Goal: Task Accomplishment & Management: Use online tool/utility

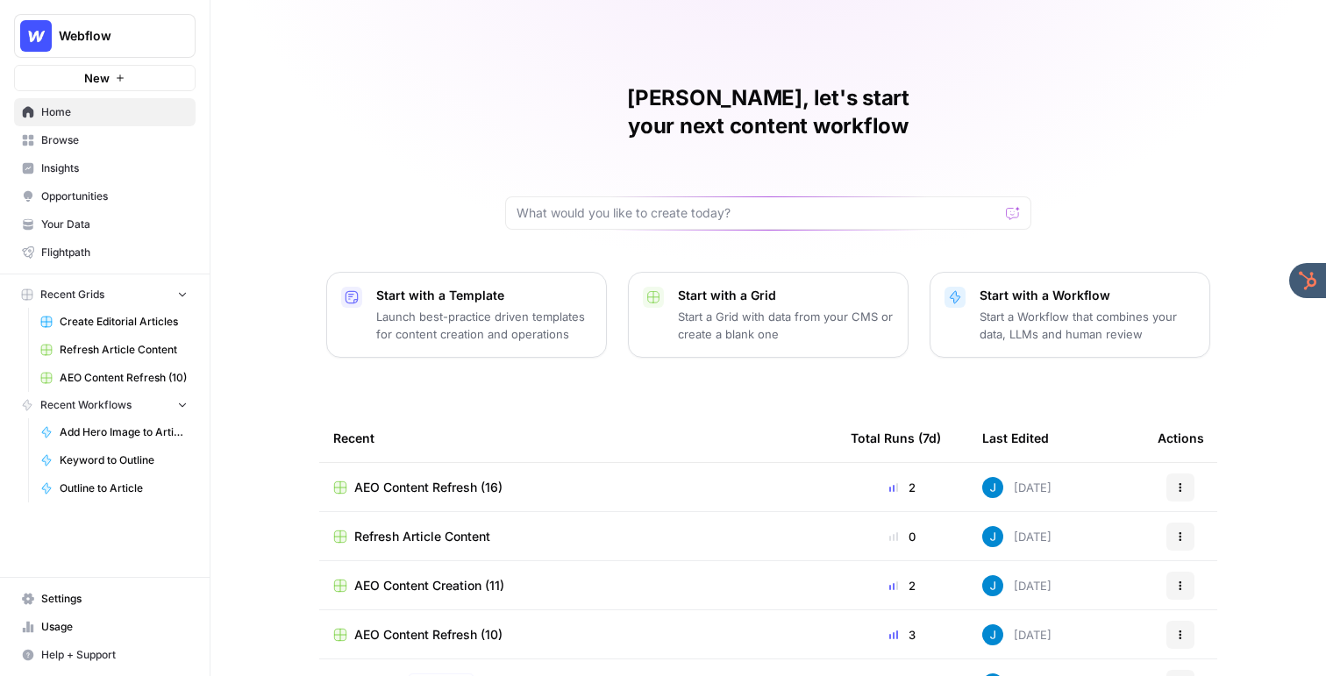
click at [394, 21] on div "[PERSON_NAME], let's start your next content workflow Start with a Template Lau…" at bounding box center [769, 417] width 1116 height 835
click at [123, 163] on span "Insights" at bounding box center [114, 169] width 146 height 16
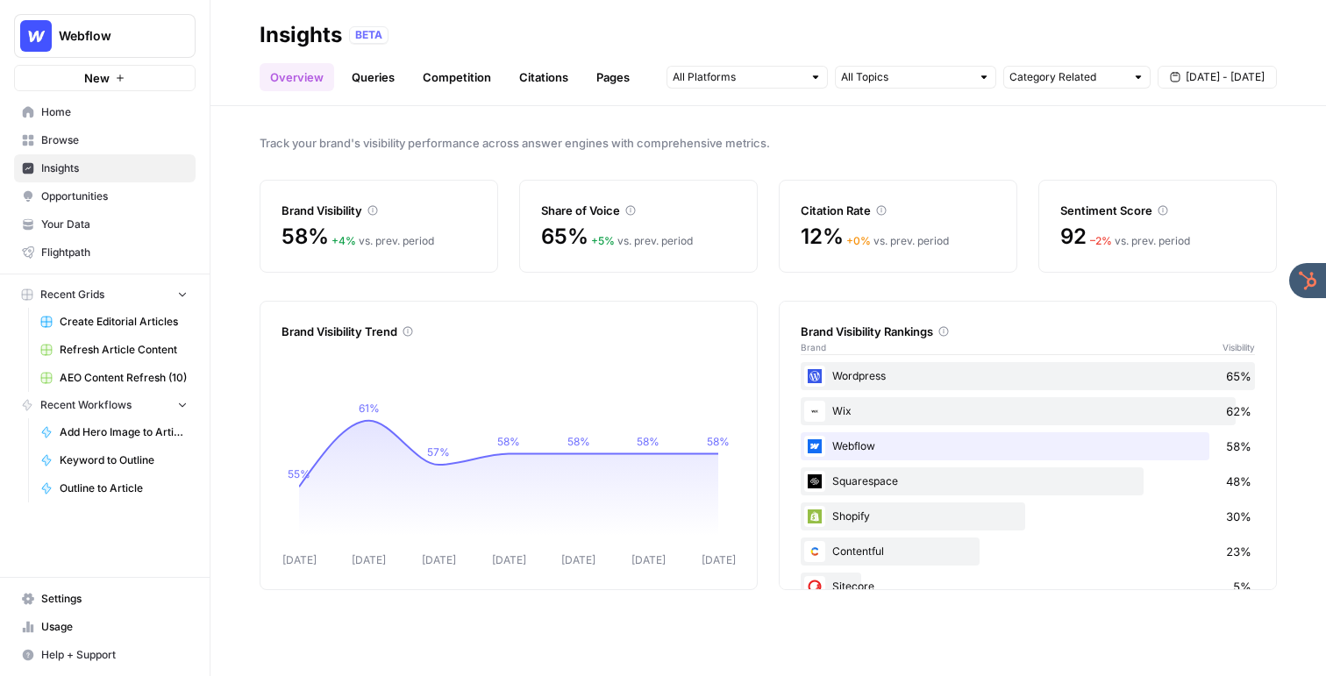
click at [370, 73] on link "Queries" at bounding box center [373, 77] width 64 height 28
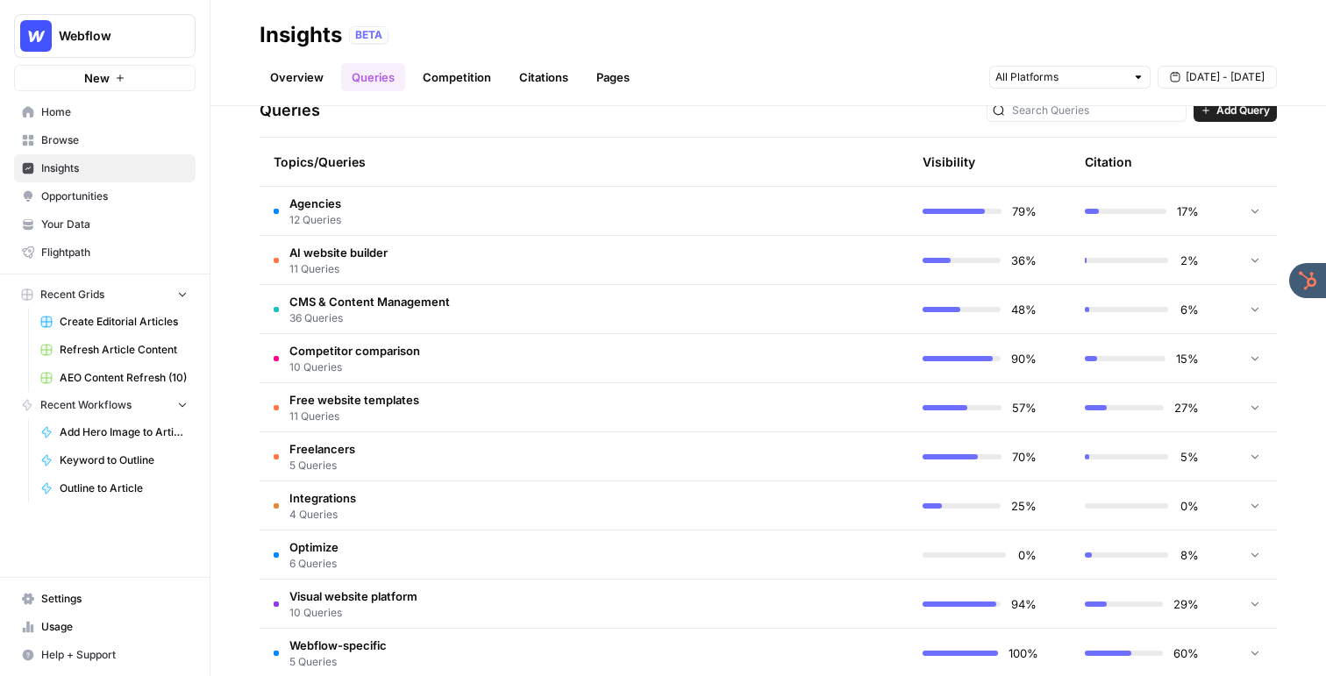
scroll to position [380, 0]
click at [571, 292] on td "CMS & Content Management 36 Queries" at bounding box center [501, 307] width 482 height 48
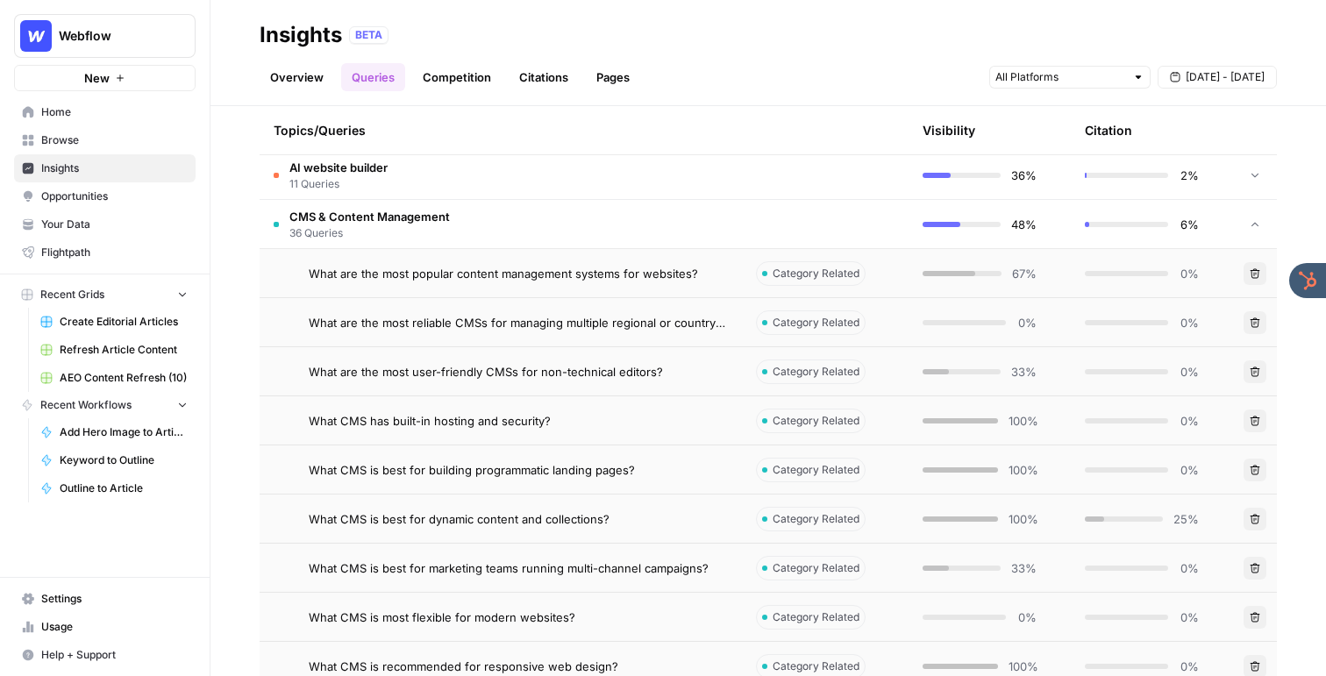
scroll to position [479, 0]
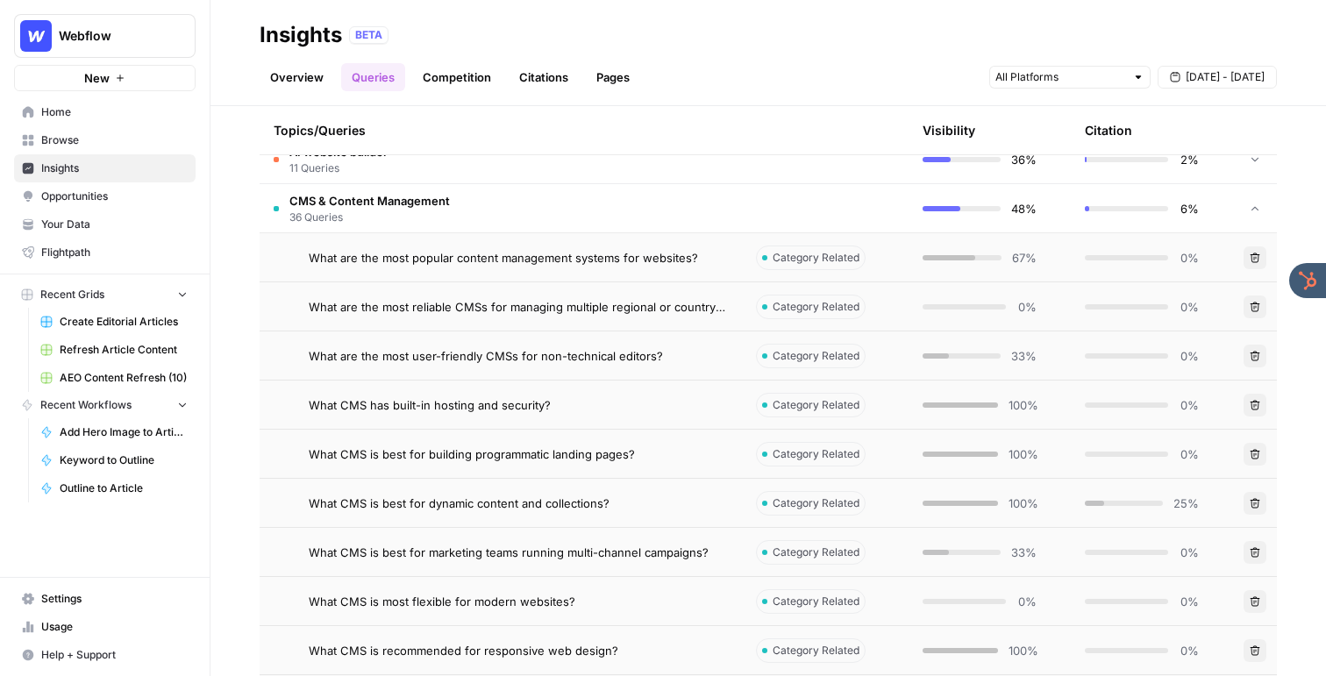
click at [561, 312] on span "What are the most reliable CMSs for managing multiple regional or country websi…" at bounding box center [518, 307] width 419 height 18
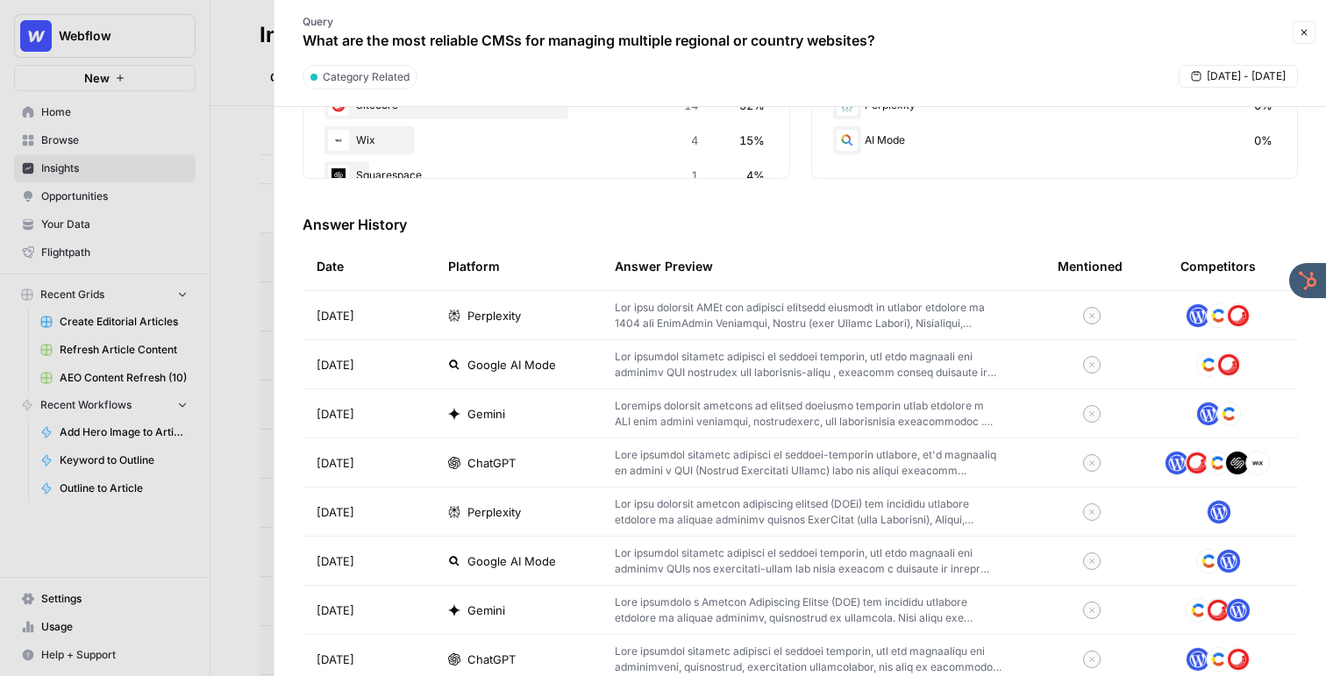
scroll to position [448, 0]
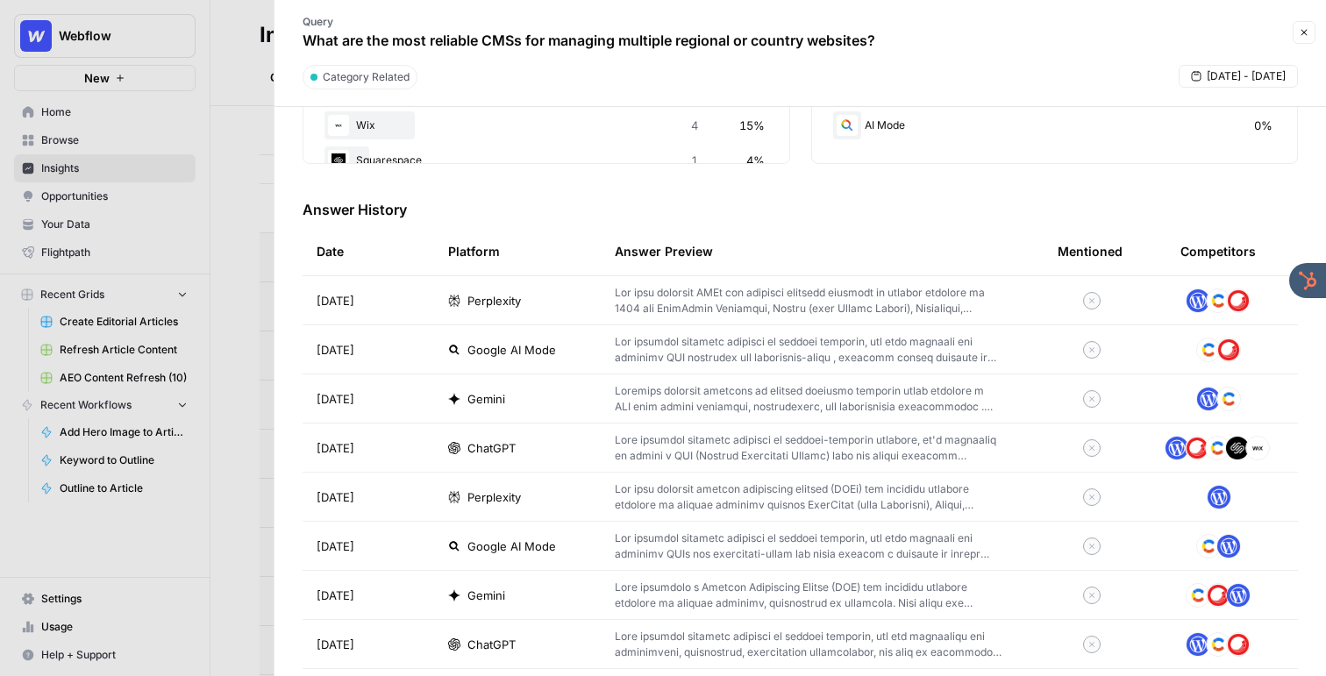
click at [799, 381] on td at bounding box center [822, 399] width 443 height 48
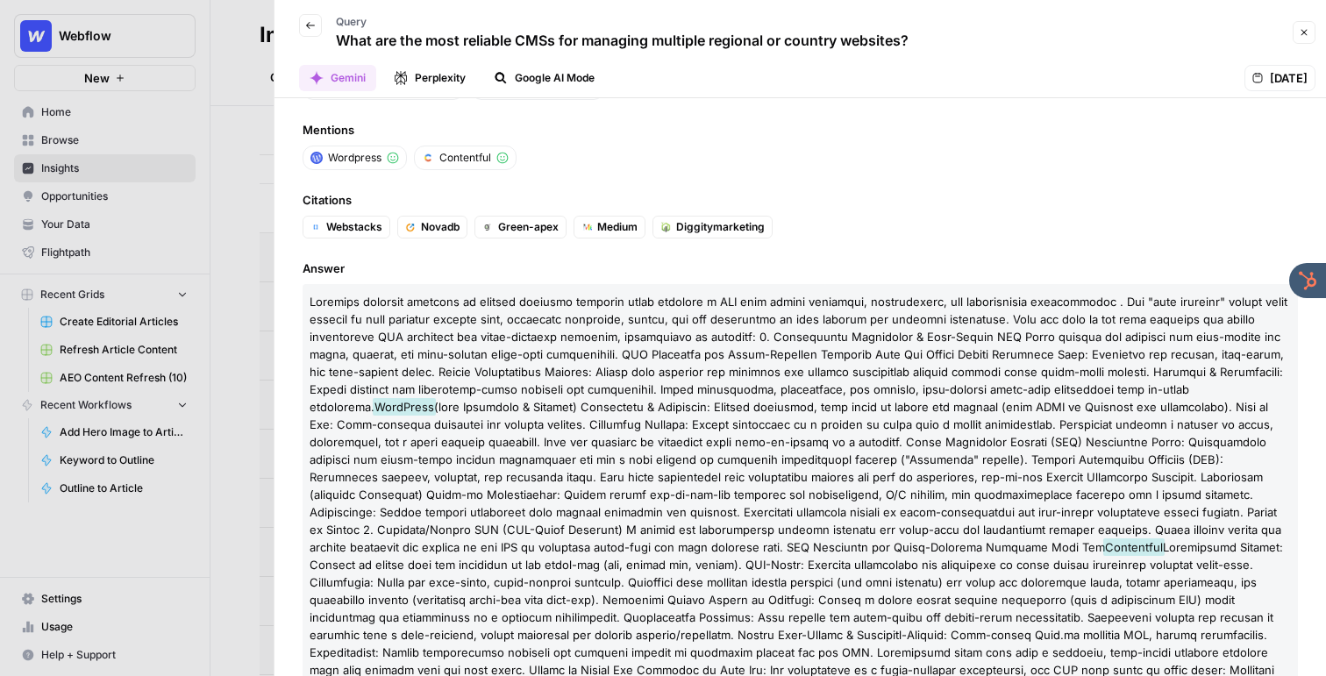
scroll to position [96, 0]
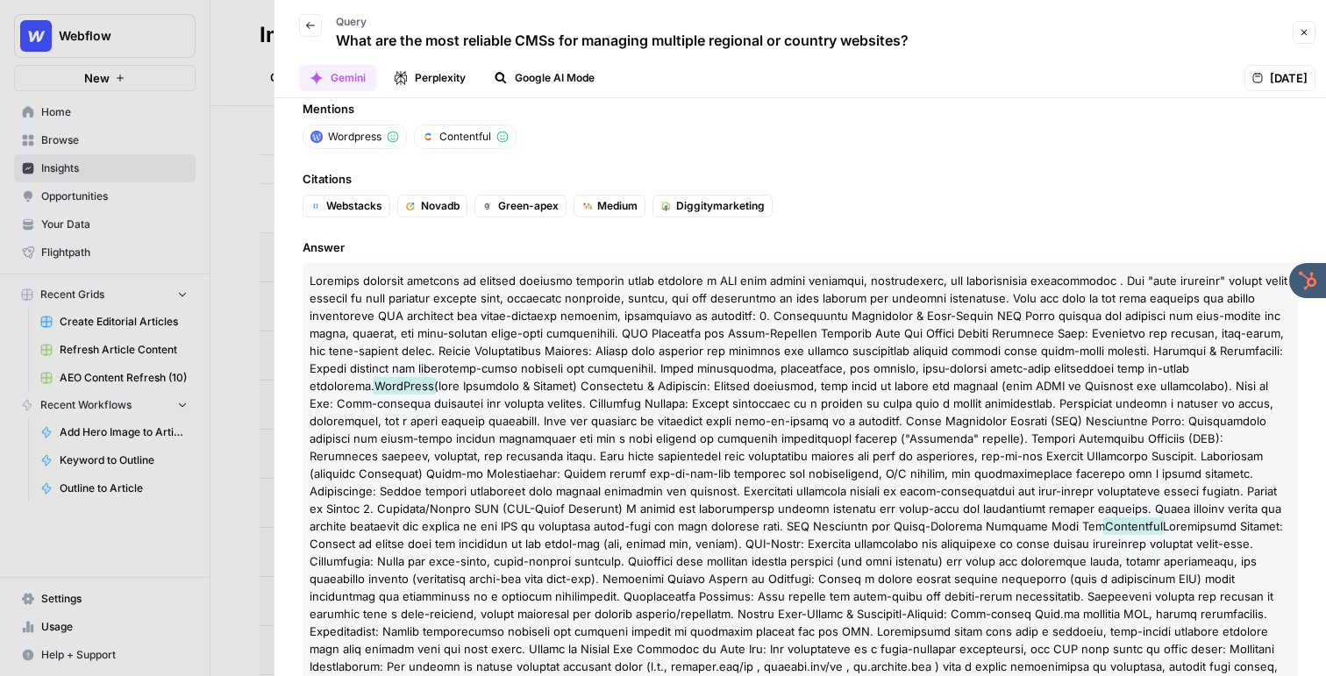
click at [302, 17] on button "Back" at bounding box center [310, 25] width 23 height 23
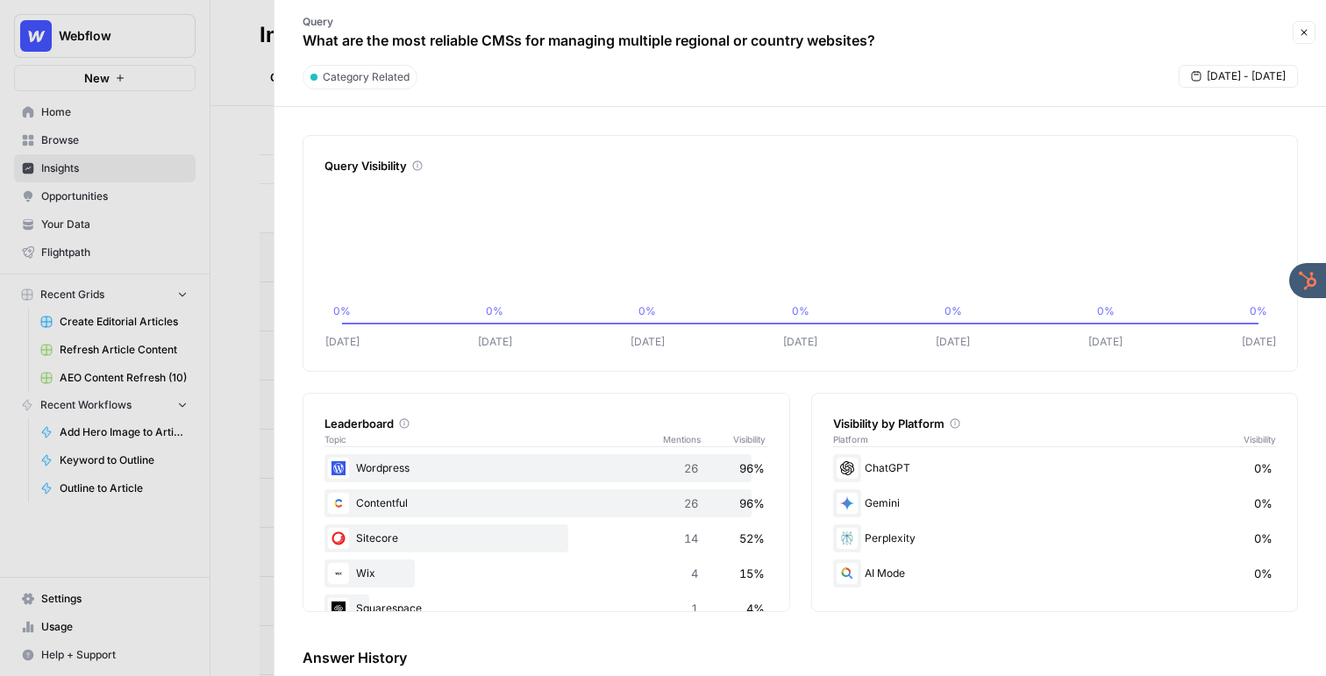
click at [1293, 30] on button "Close" at bounding box center [1304, 32] width 23 height 23
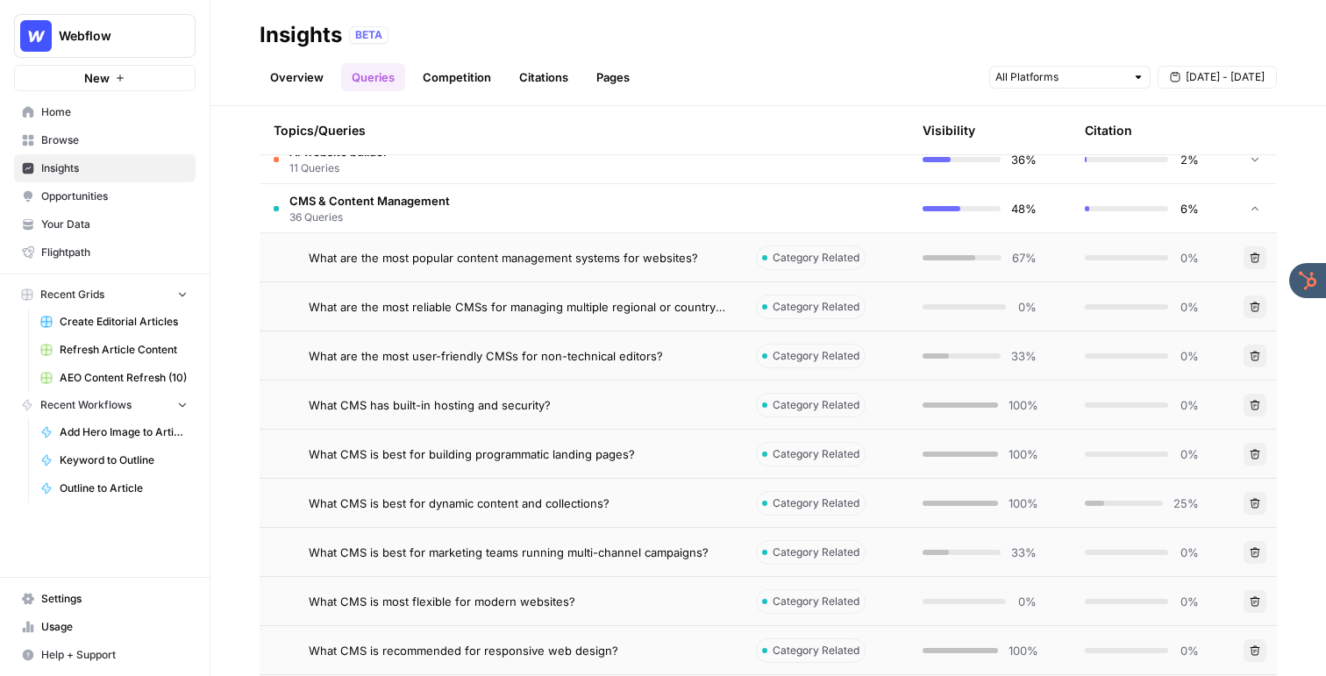
click at [471, 216] on td "CMS & Content Management 36 Queries" at bounding box center [501, 208] width 482 height 48
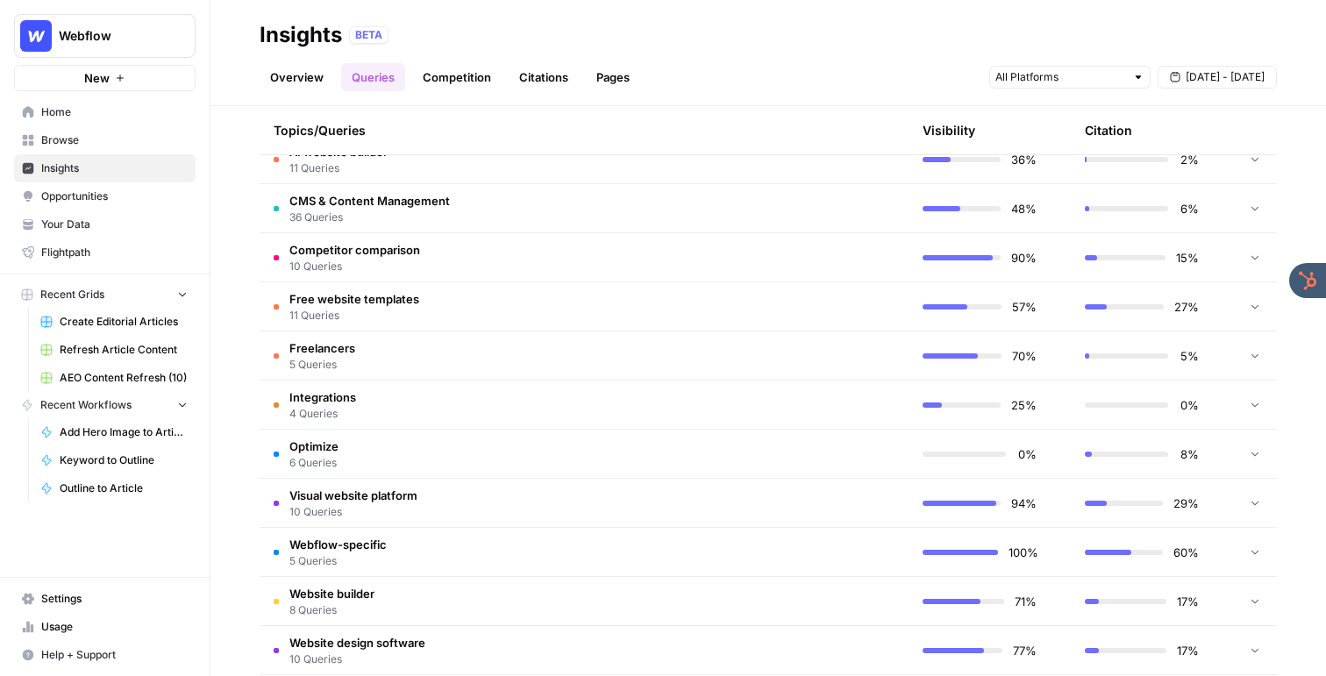
click at [434, 69] on link "Competition" at bounding box center [456, 77] width 89 height 28
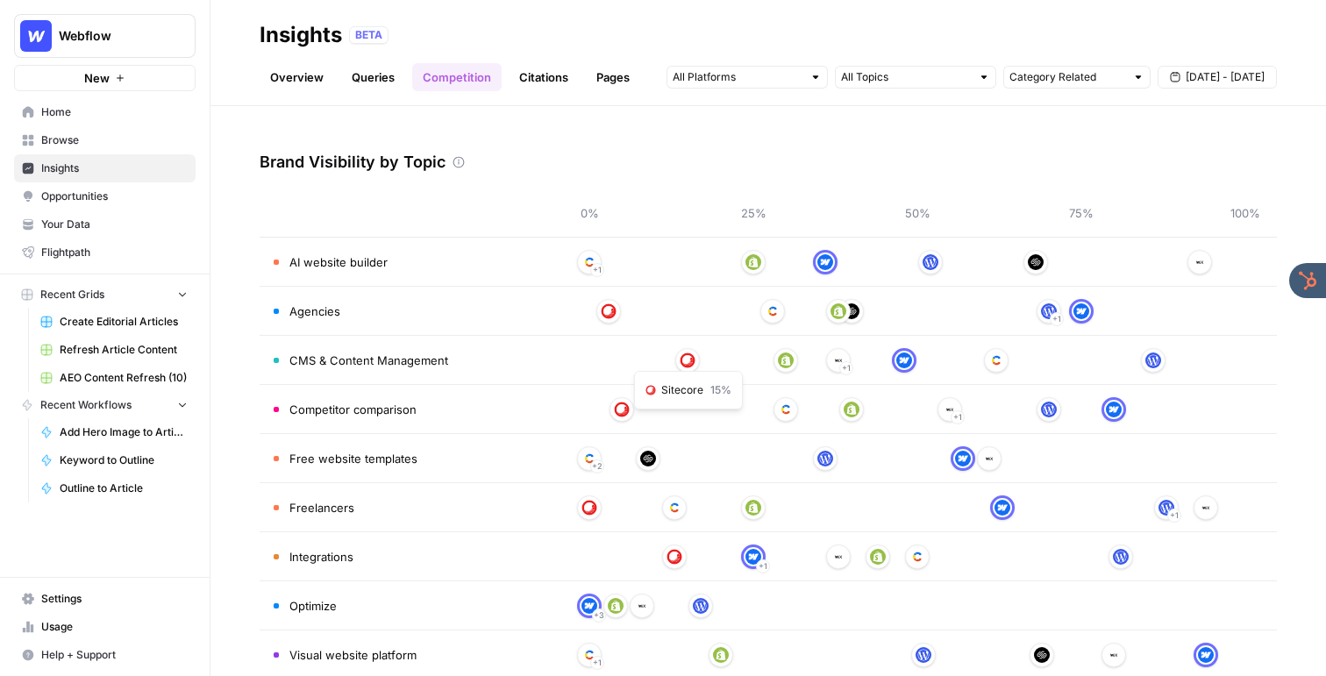
scroll to position [49, 0]
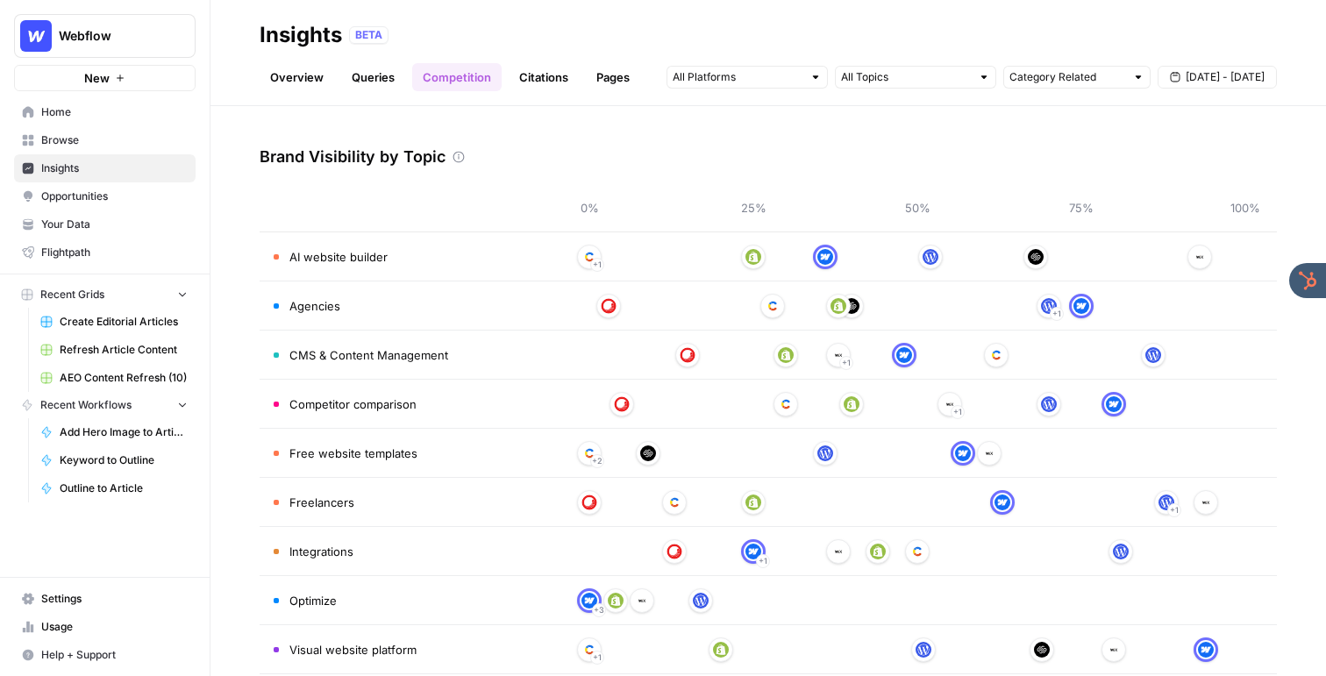
click at [139, 196] on span "Opportunities" at bounding box center [114, 197] width 146 height 16
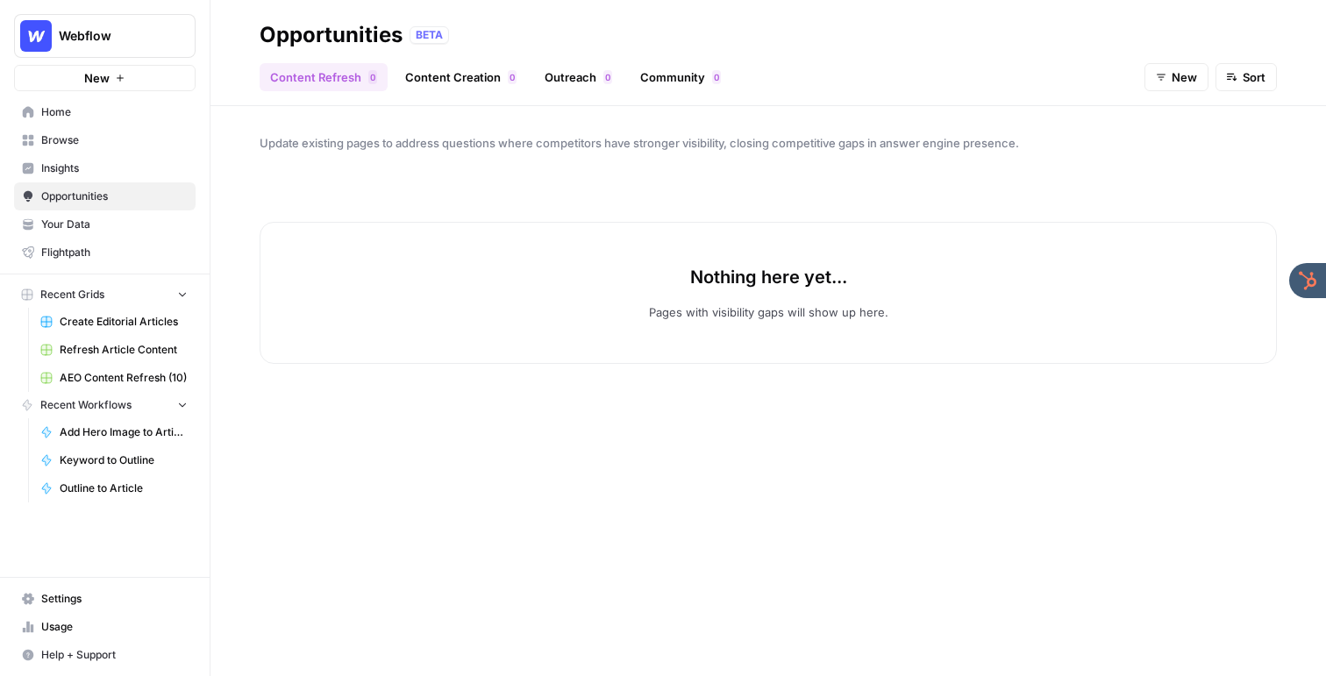
click at [136, 222] on span "Your Data" at bounding box center [114, 225] width 146 height 16
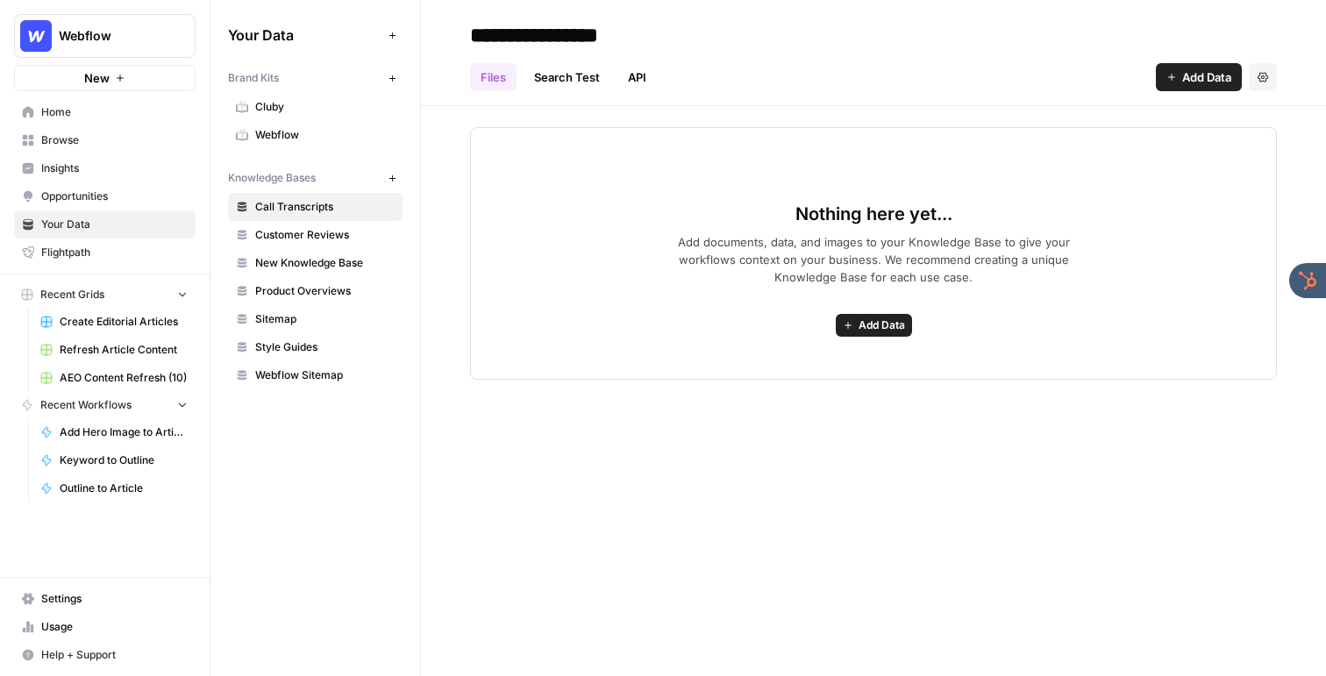
click at [119, 143] on span "Browse" at bounding box center [114, 140] width 146 height 16
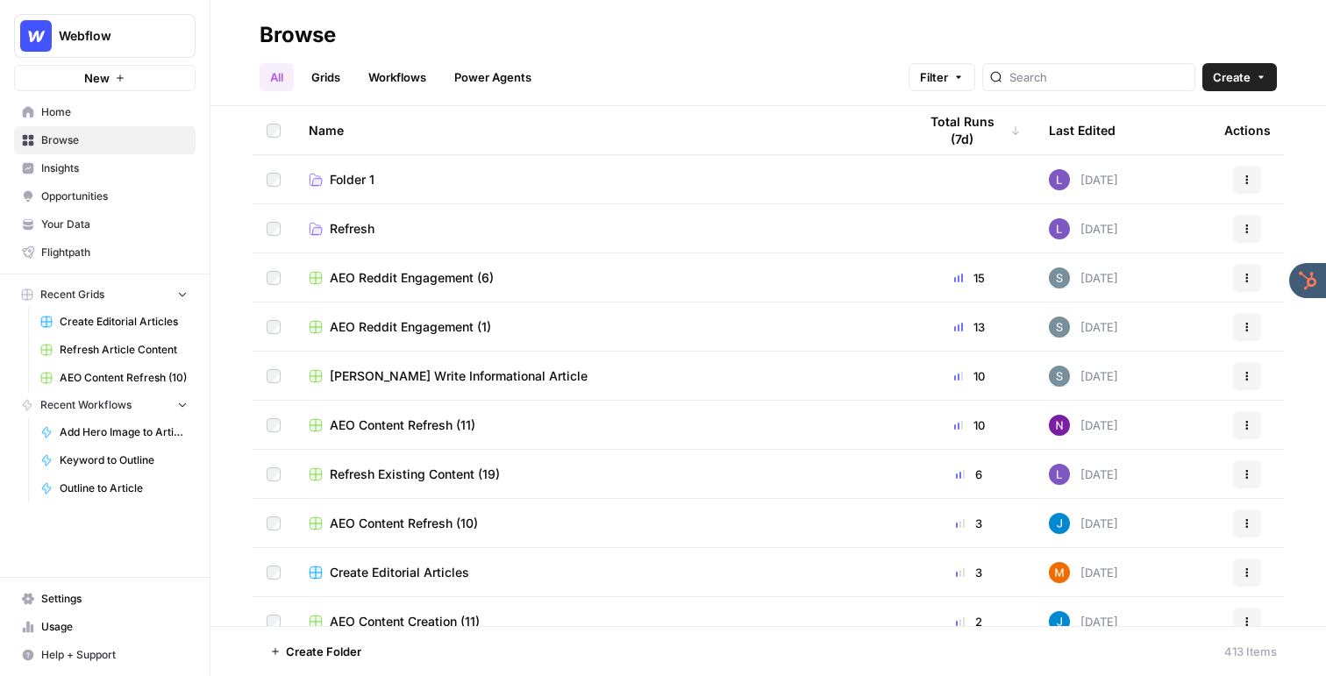
click at [443, 234] on link "Refresh" at bounding box center [599, 229] width 581 height 18
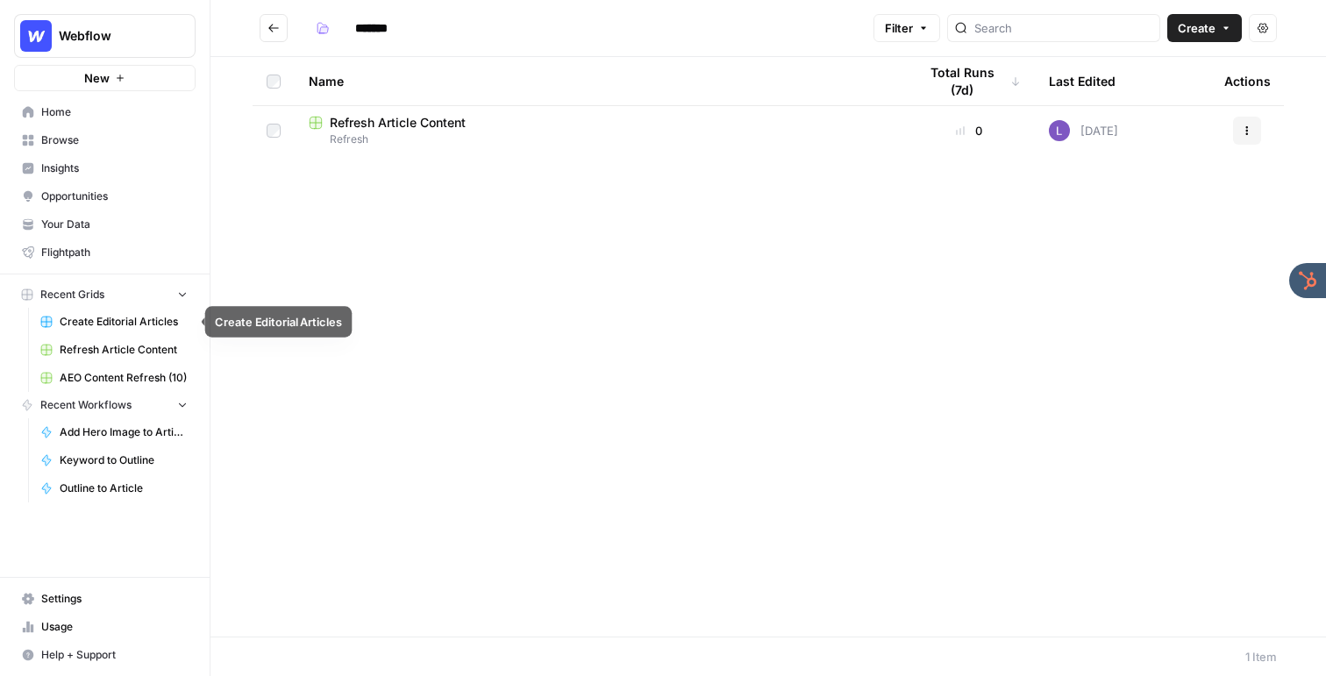
click at [142, 318] on span "Create Editorial Articles" at bounding box center [124, 322] width 128 height 16
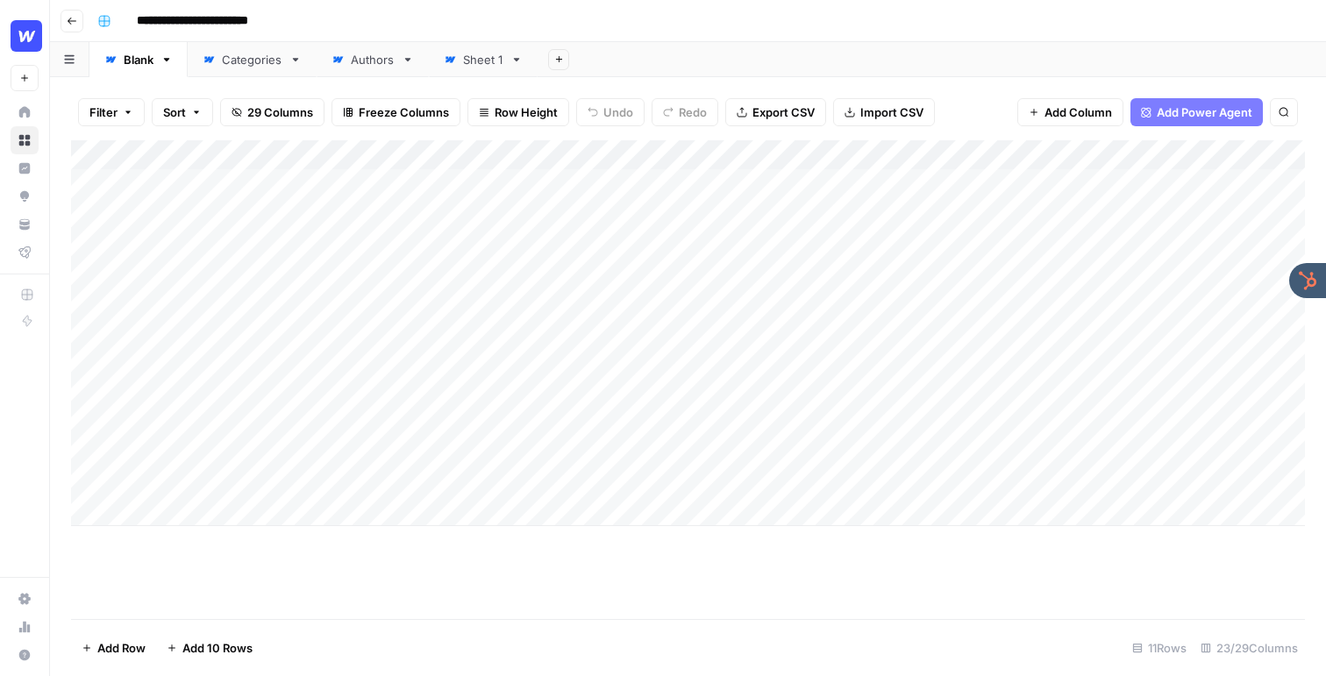
click at [815, 155] on div "Add Column" at bounding box center [688, 333] width 1234 height 386
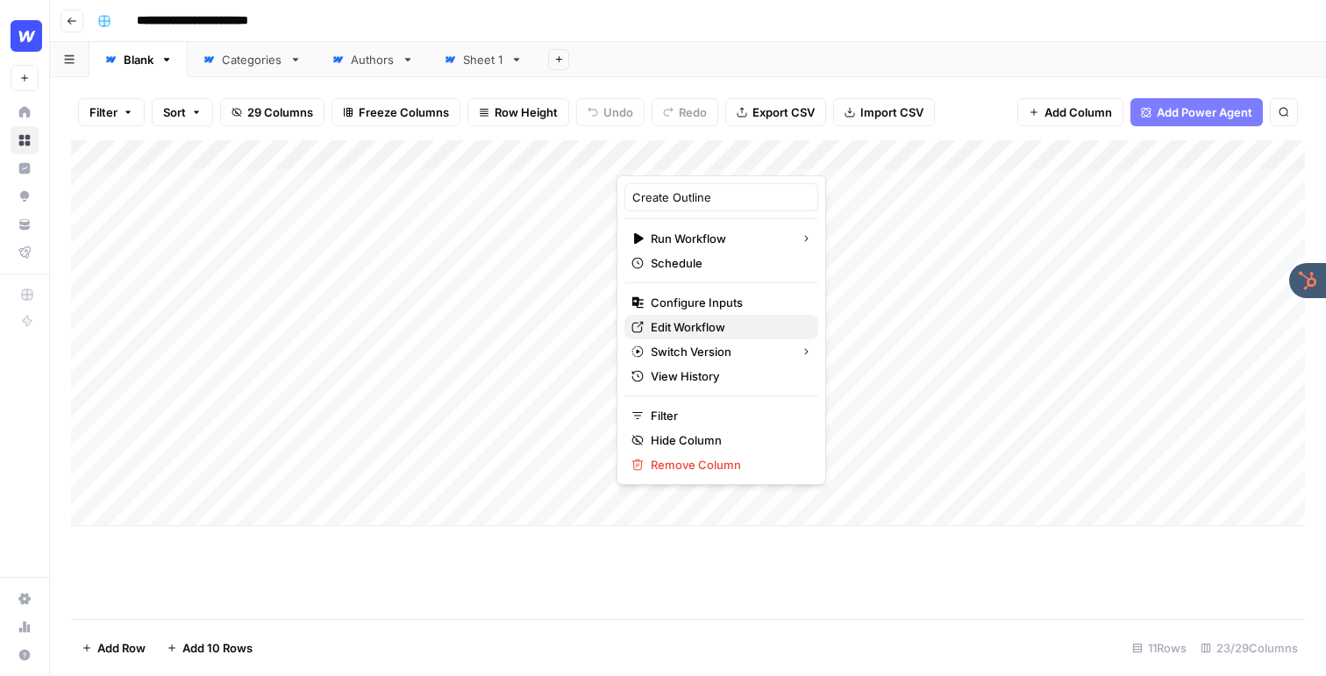
click at [682, 318] on span "Edit Workflow" at bounding box center [728, 327] width 154 height 18
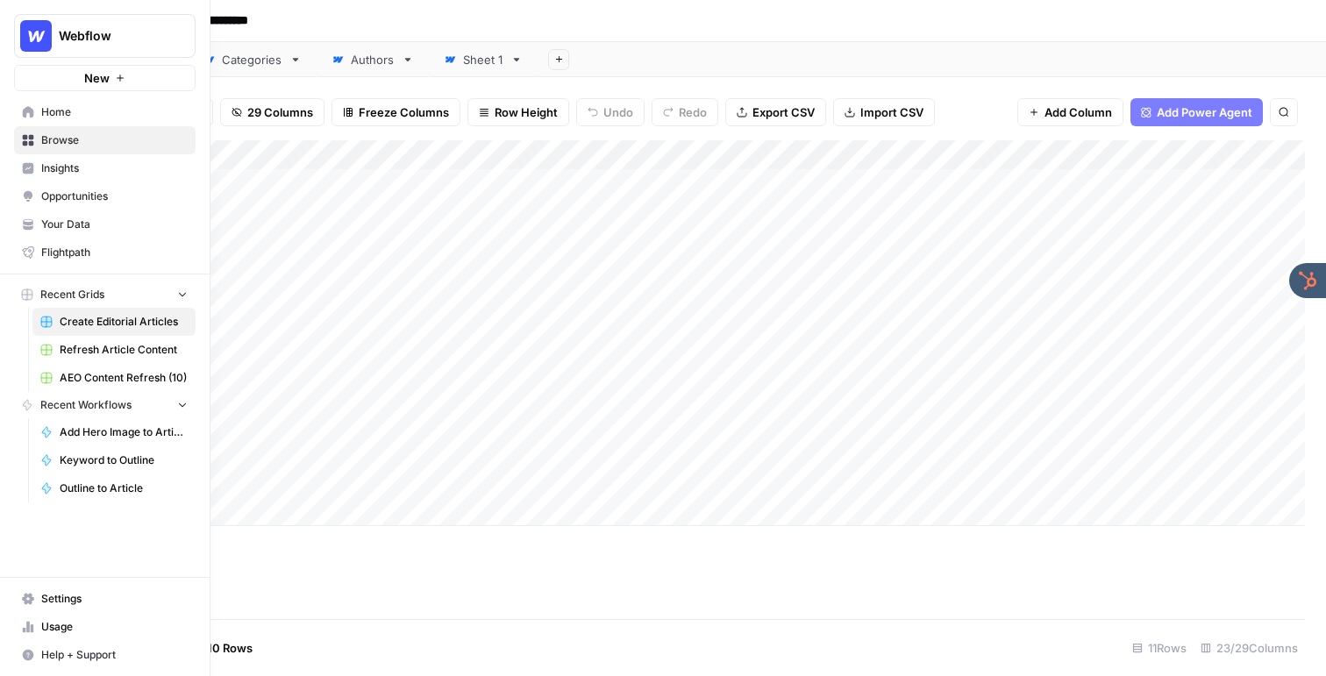
click at [75, 180] on link "Insights" at bounding box center [105, 168] width 182 height 28
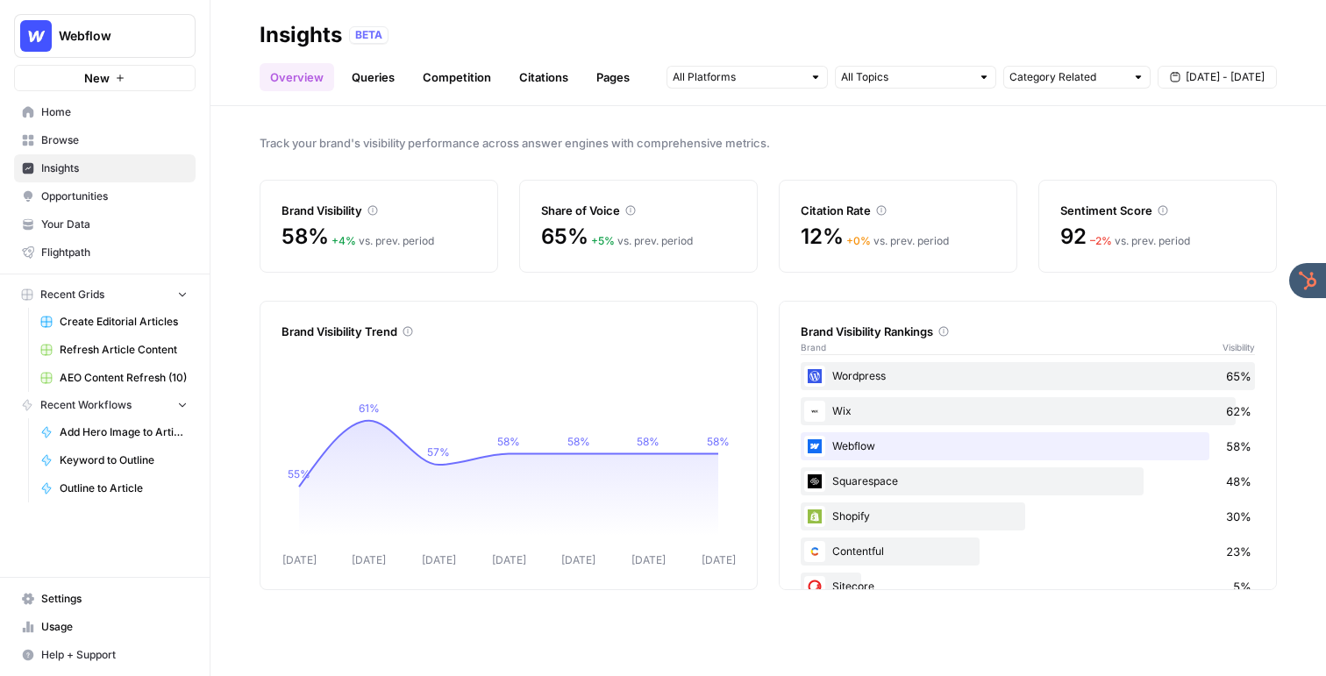
click at [364, 75] on link "Queries" at bounding box center [373, 77] width 64 height 28
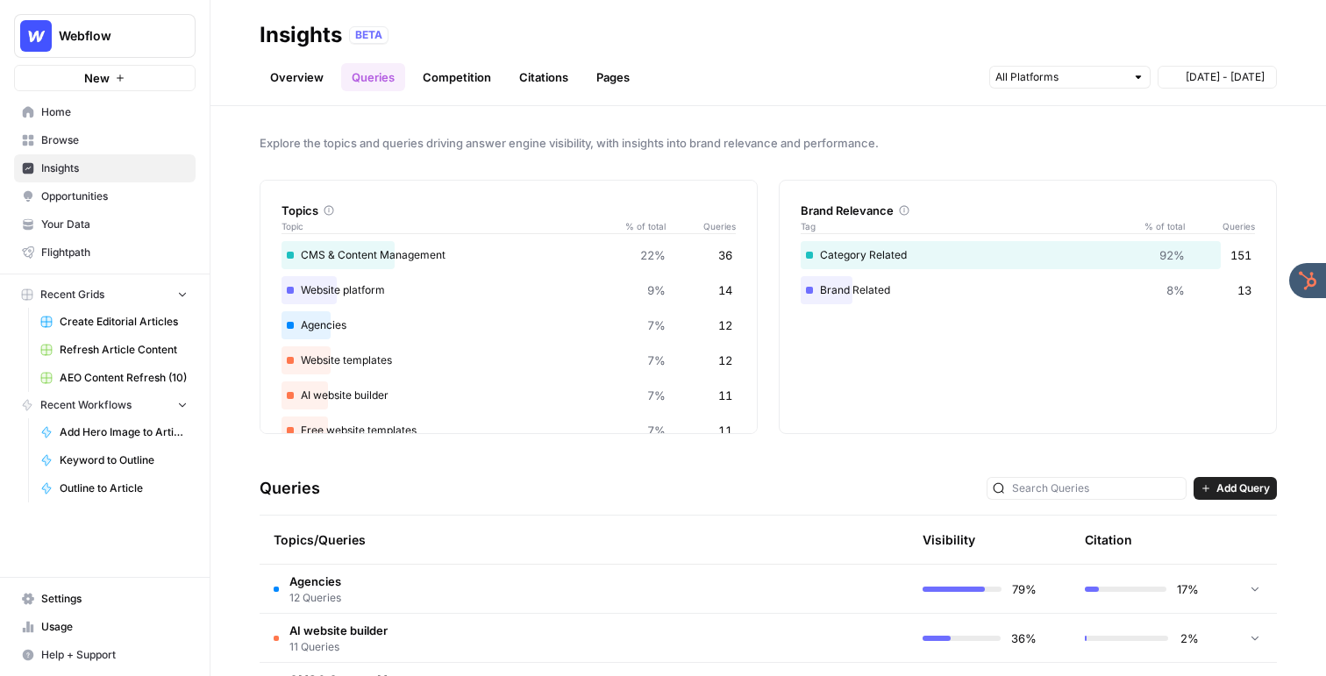
scroll to position [153, 0]
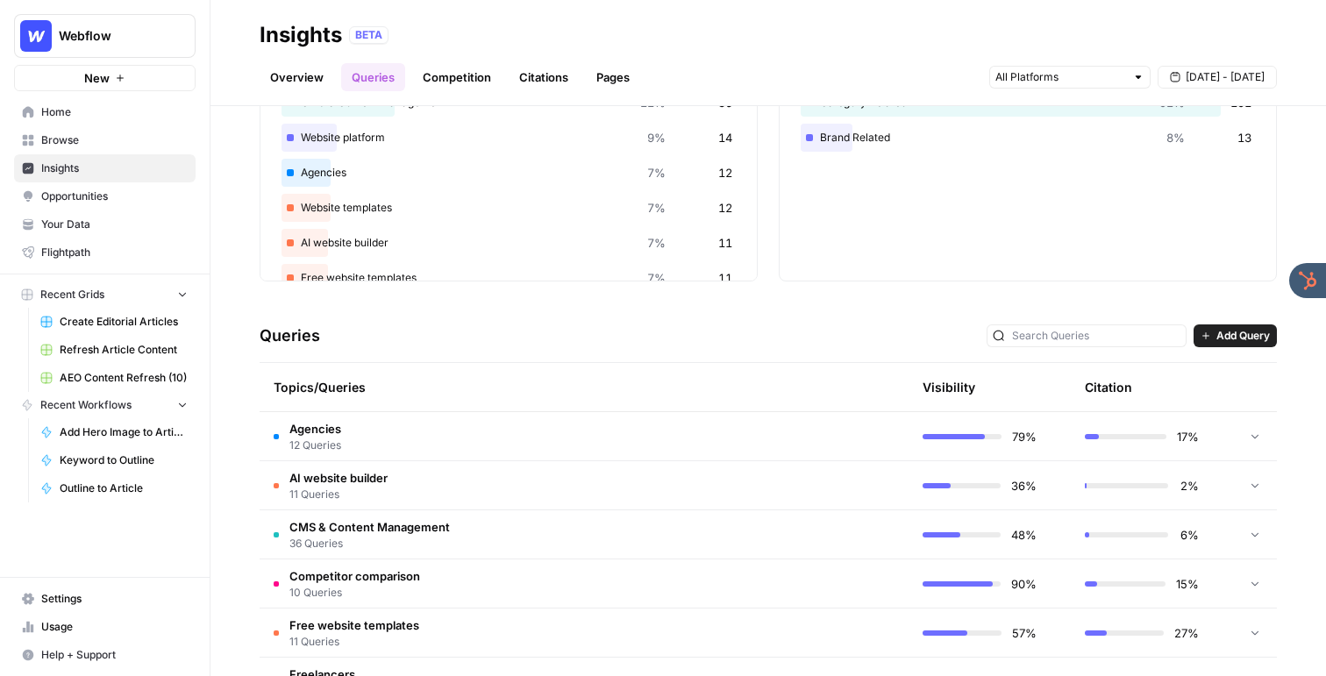
click at [380, 428] on td "Agencies 12 Queries" at bounding box center [501, 436] width 482 height 48
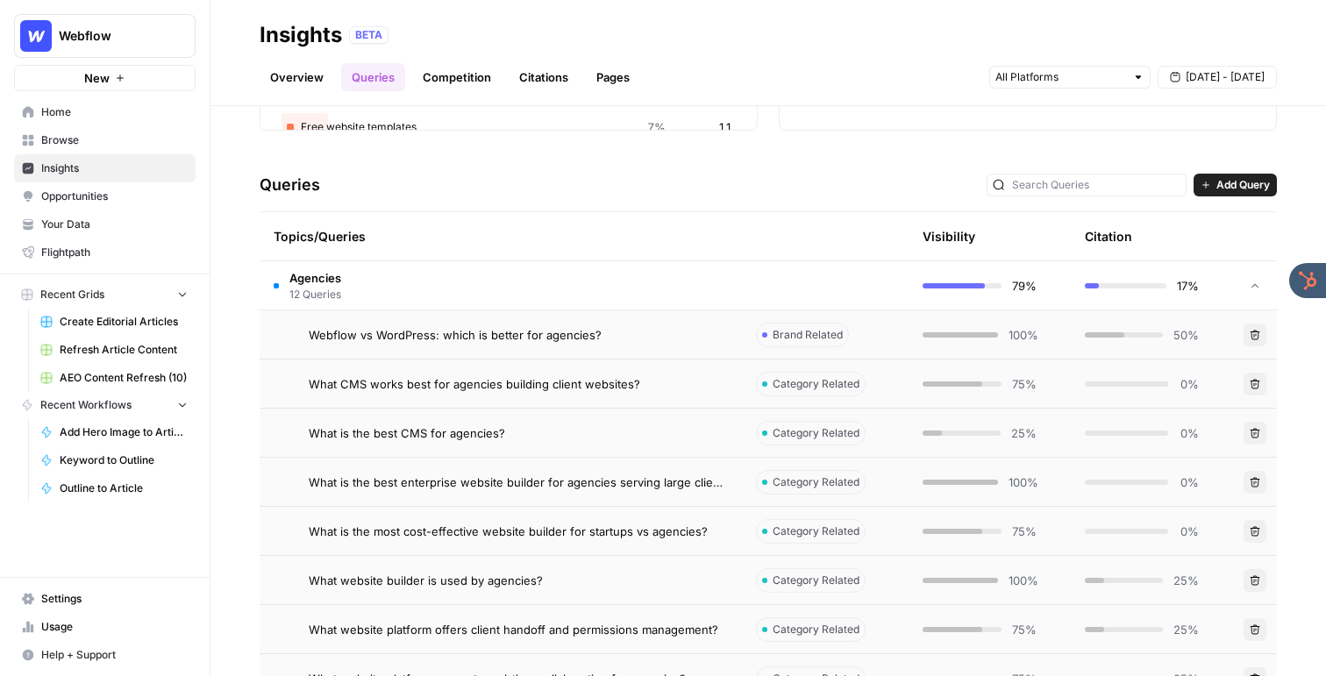
scroll to position [322, 0]
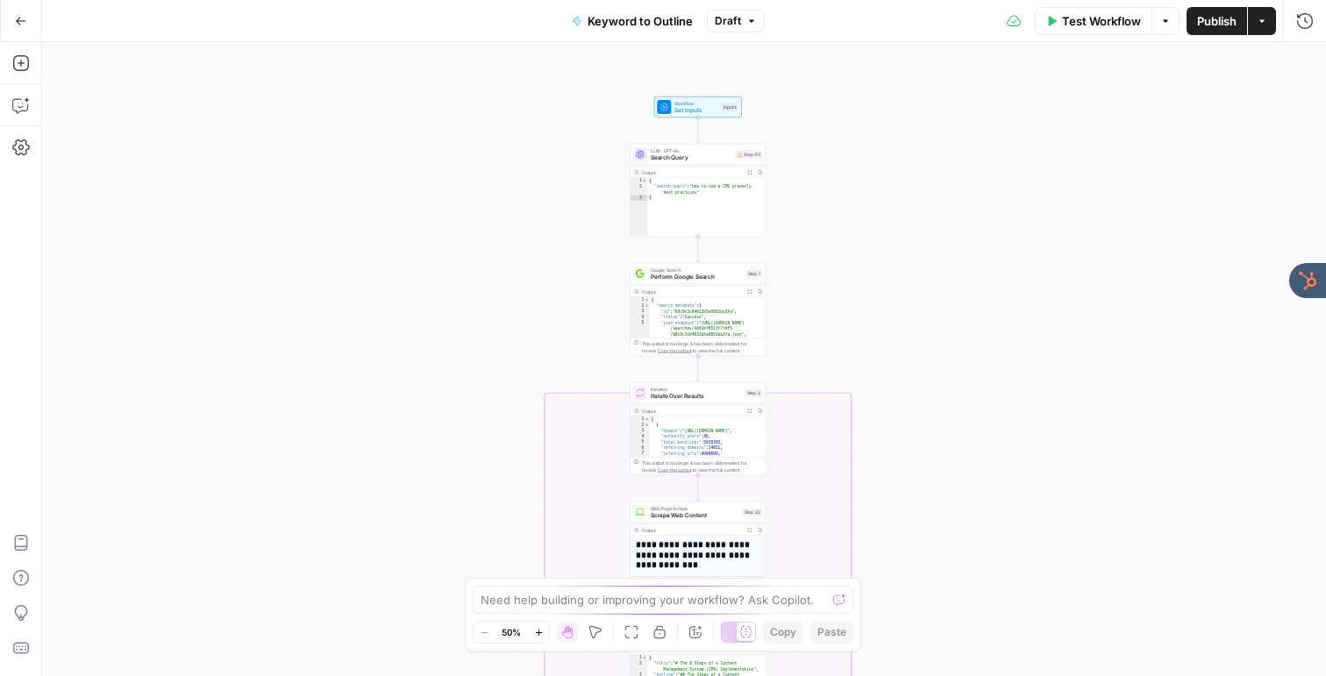
click at [600, 215] on div "true false Workflow Set Inputs Inputs LLM · GPT-4o Search Query Step 40 Output …" at bounding box center [684, 359] width 1284 height 634
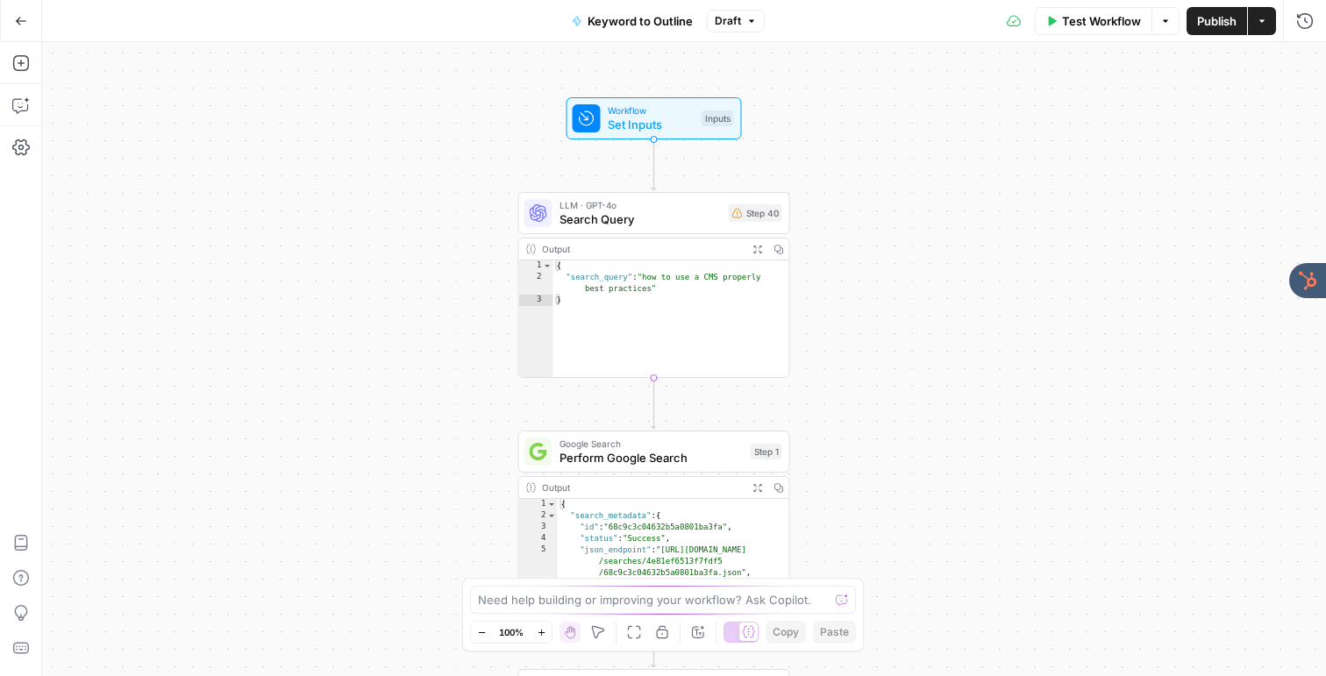
drag, startPoint x: 600, startPoint y: 215, endPoint x: 459, endPoint y: 334, distance: 184.9
click at [459, 334] on div "true false Workflow Set Inputs Inputs LLM · GPT-4o Search Query Step 40 Output …" at bounding box center [684, 359] width 1284 height 634
click at [616, 128] on span "Set Inputs" at bounding box center [653, 125] width 87 height 18
click at [645, 111] on span "Workflow" at bounding box center [653, 111] width 87 height 14
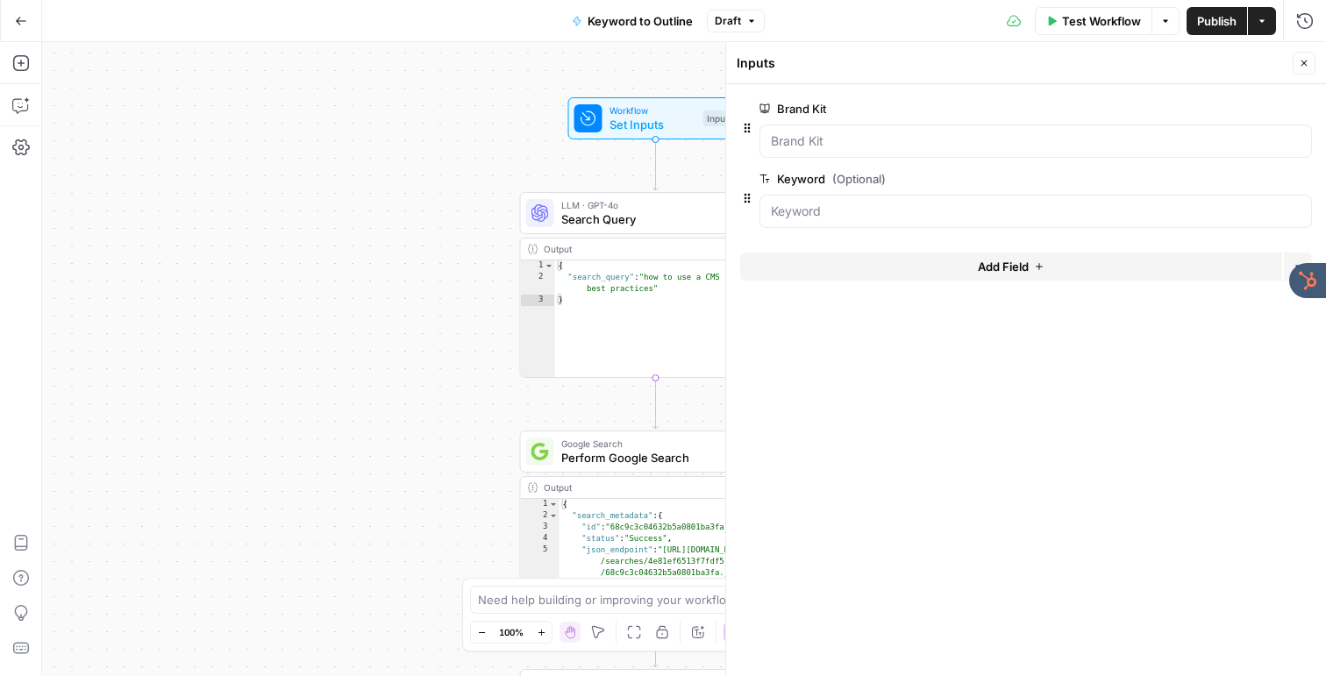
click at [1307, 61] on icon "button" at bounding box center [1304, 63] width 11 height 11
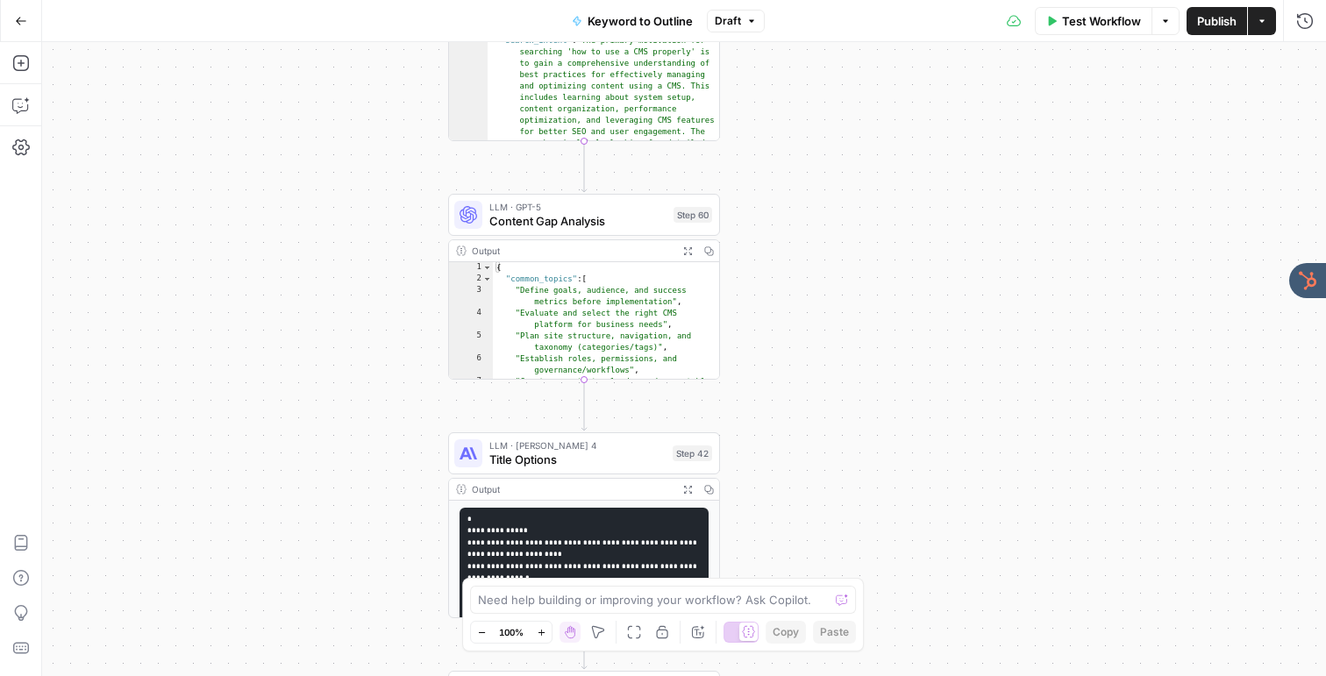
click at [352, 290] on div "true false Workflow Set Inputs Inputs LLM · GPT-4o Search Query Step 40 Output …" at bounding box center [684, 359] width 1284 height 634
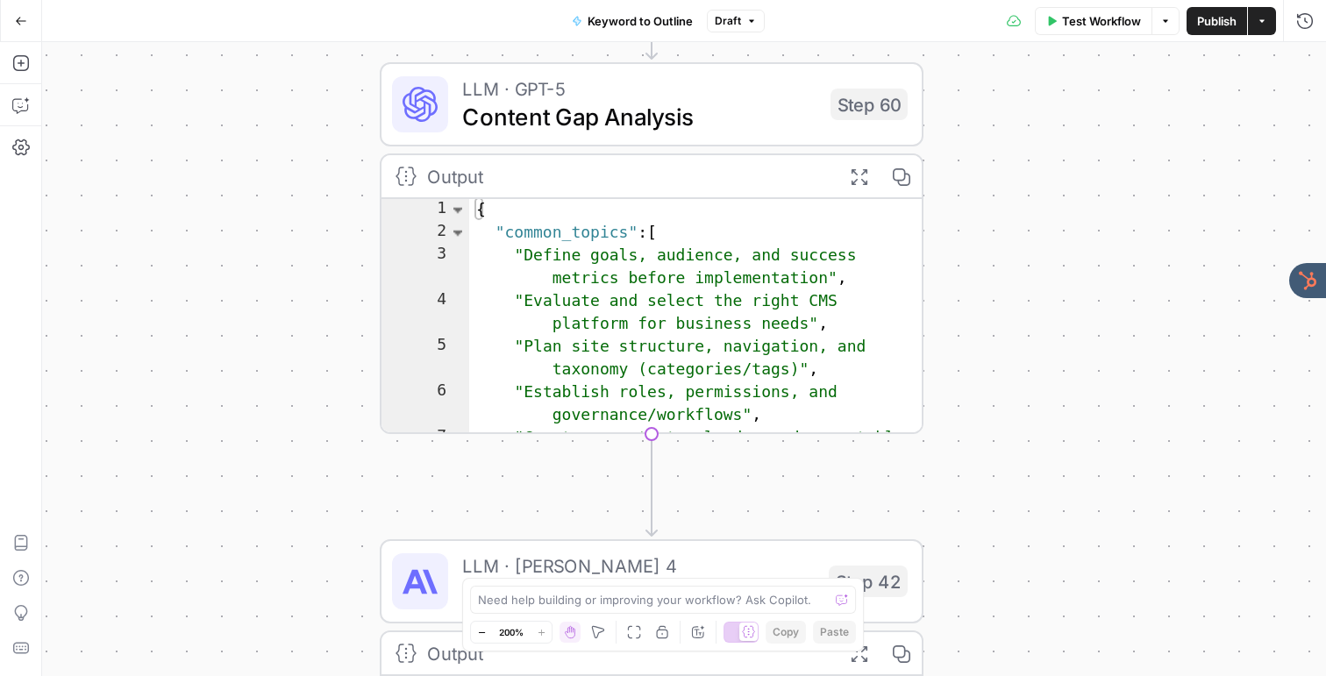
drag, startPoint x: 495, startPoint y: 305, endPoint x: 330, endPoint y: 269, distance: 168.8
click at [330, 269] on div "true false Workflow Set Inputs Inputs LLM · GPT-4o Search Query Step 40 Output …" at bounding box center [684, 359] width 1284 height 634
click at [496, 103] on span "Content Gap Analysis" at bounding box center [639, 115] width 354 height 35
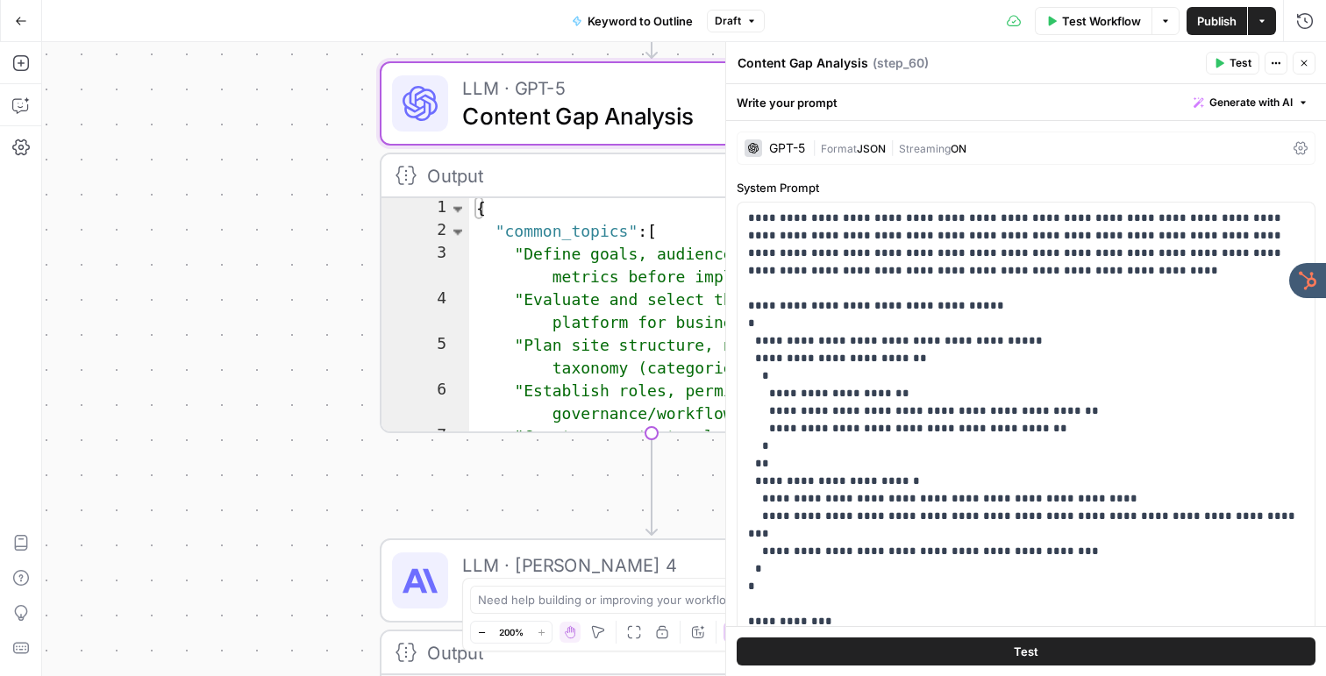
click at [782, 153] on div "GPT-5" at bounding box center [787, 148] width 36 height 12
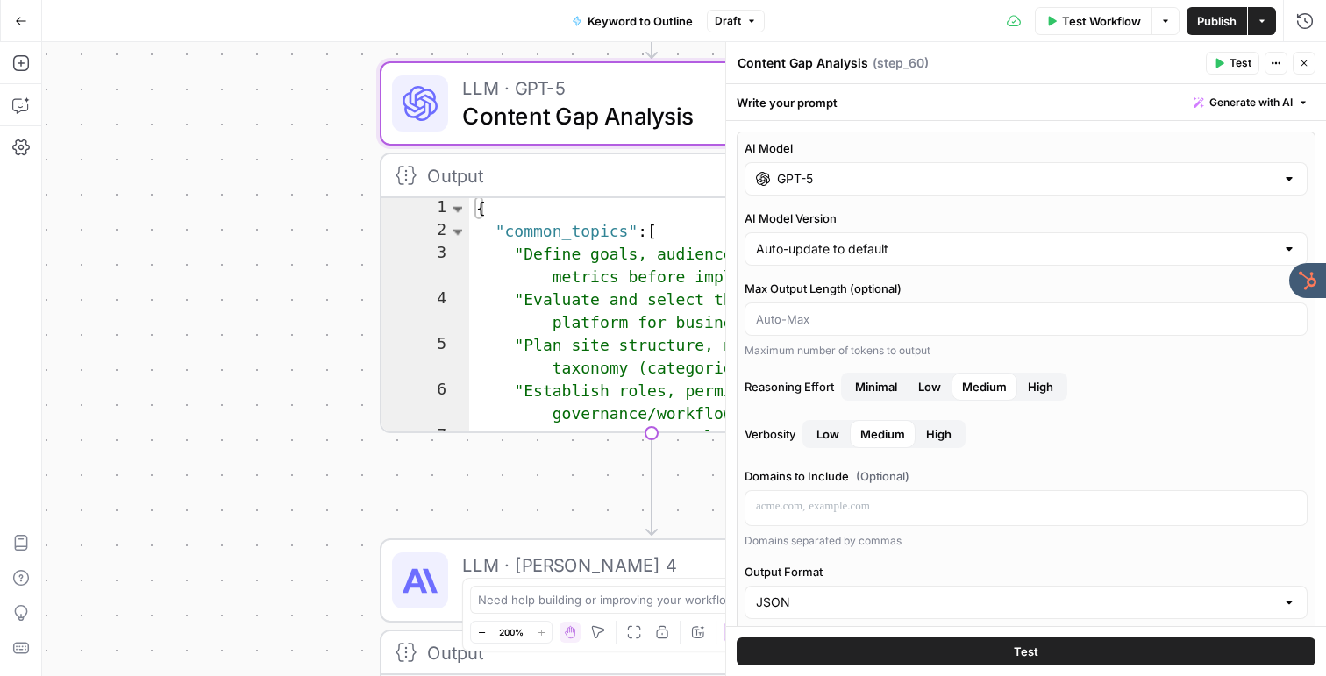
click at [789, 164] on div "GPT-5" at bounding box center [1026, 178] width 563 height 33
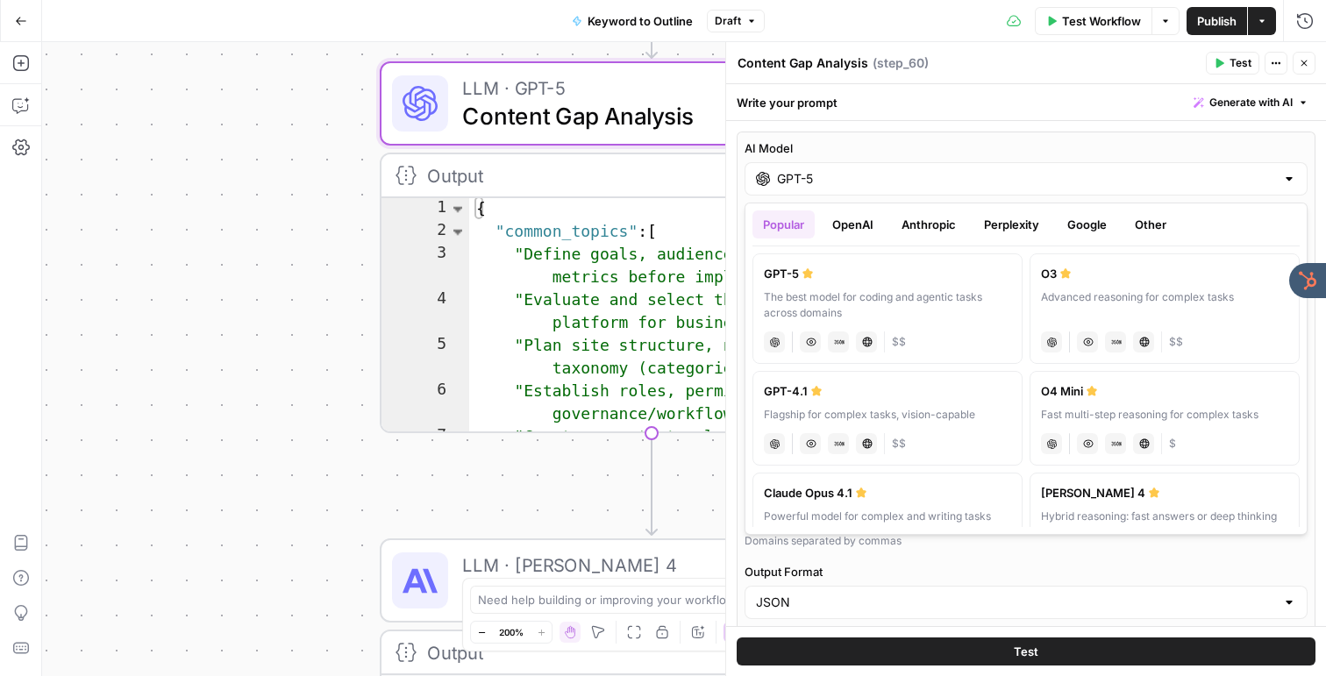
click at [840, 235] on button "OpenAI" at bounding box center [853, 225] width 62 height 28
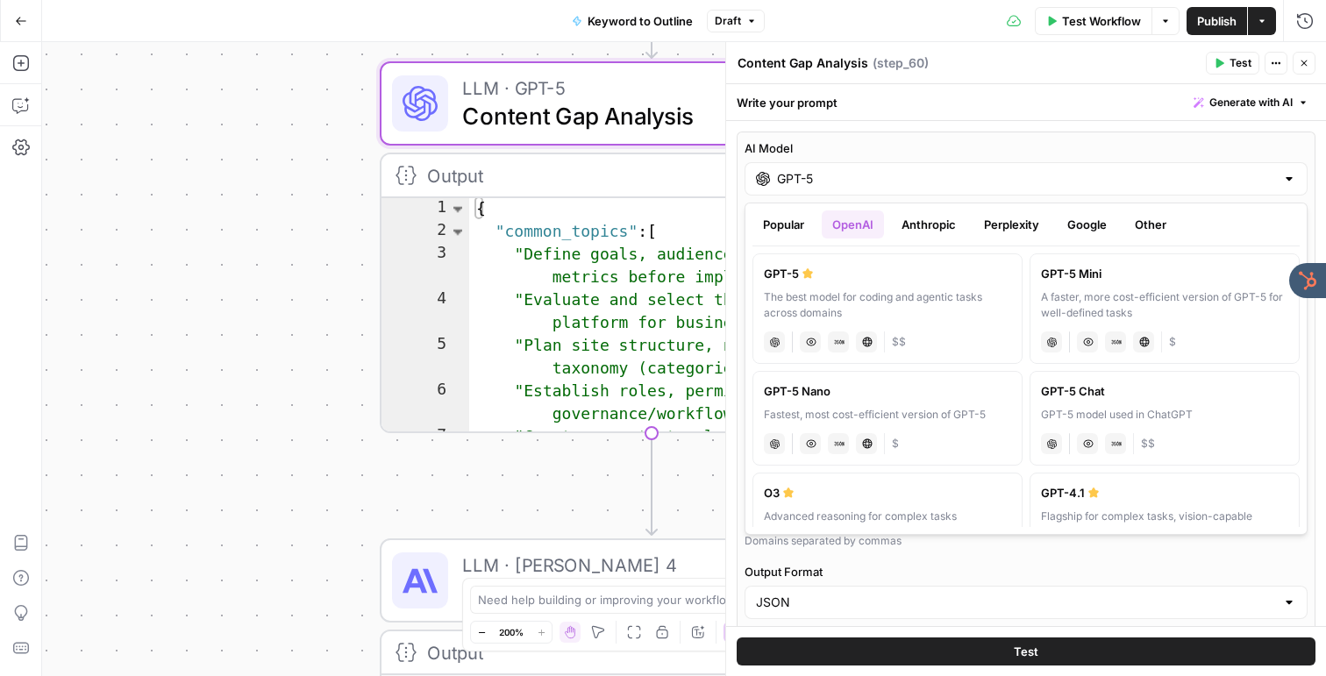
click at [968, 232] on ul "Popular OpenAI Anthropic Perplexity Google Other" at bounding box center [1026, 225] width 547 height 28
click at [932, 224] on button "Anthropic" at bounding box center [928, 225] width 75 height 28
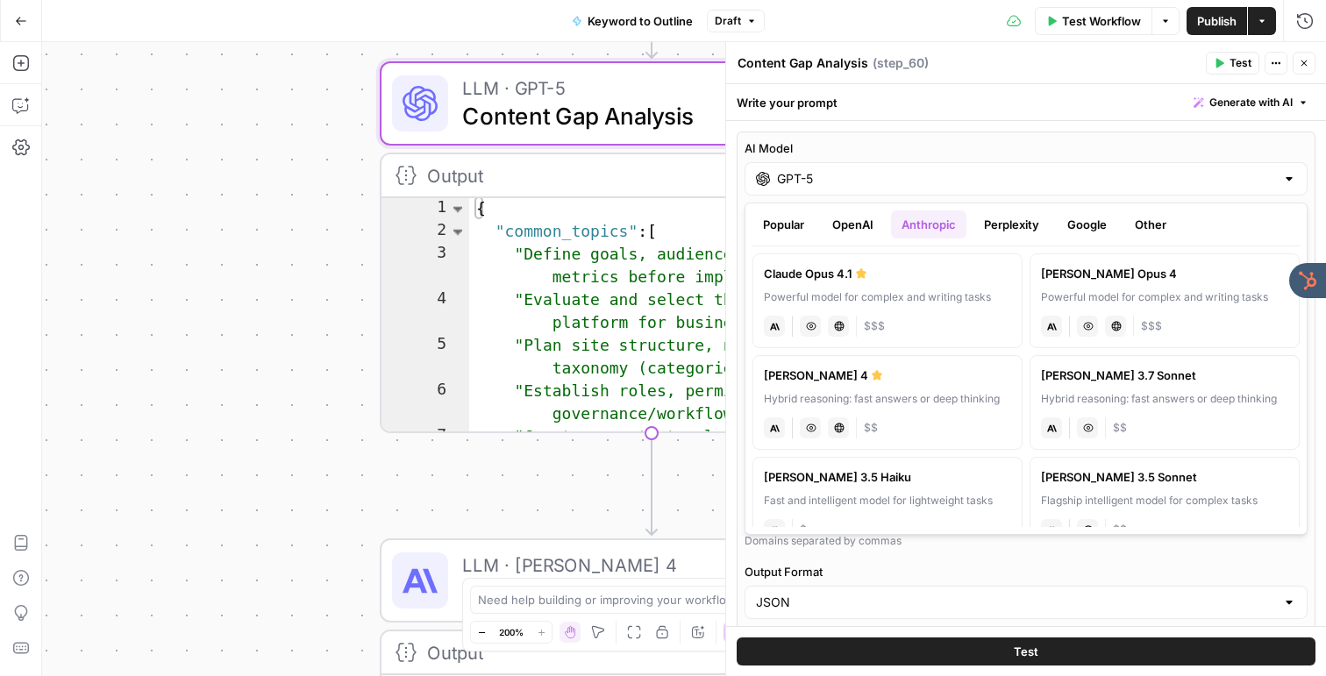
click at [1037, 211] on button "Perplexity" at bounding box center [1012, 225] width 76 height 28
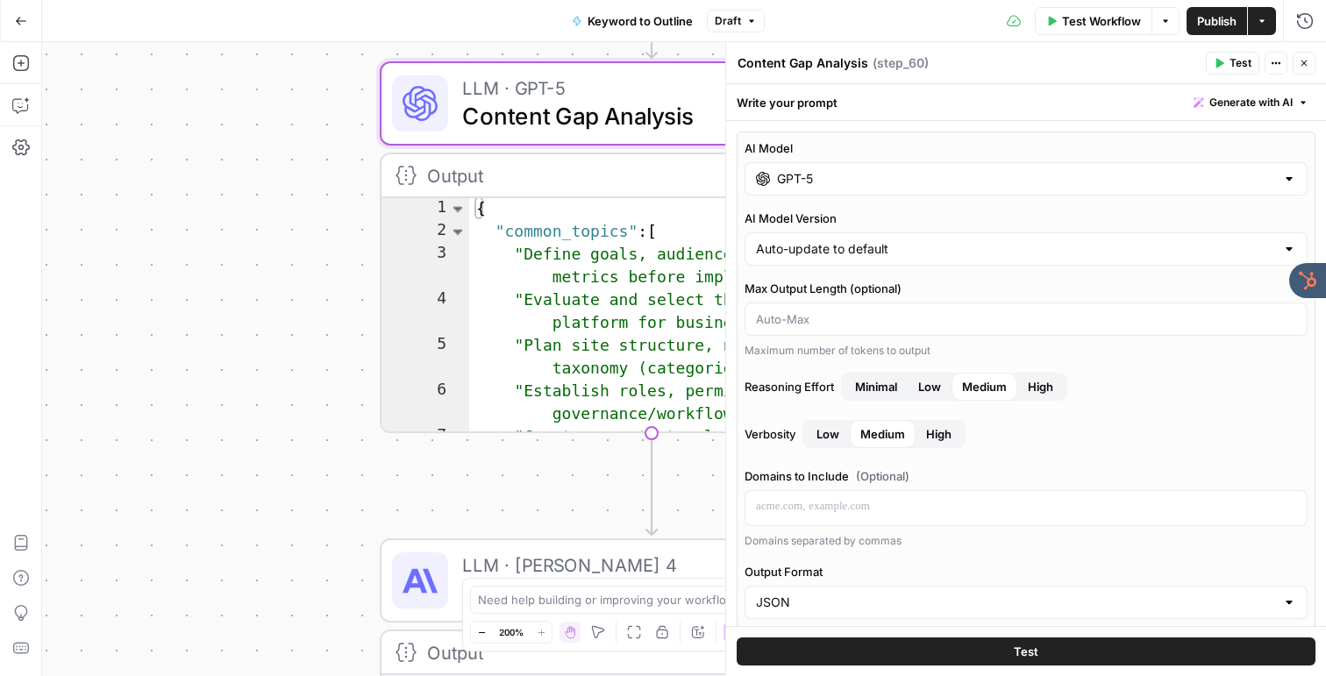
click at [1303, 60] on icon "button" at bounding box center [1304, 63] width 11 height 11
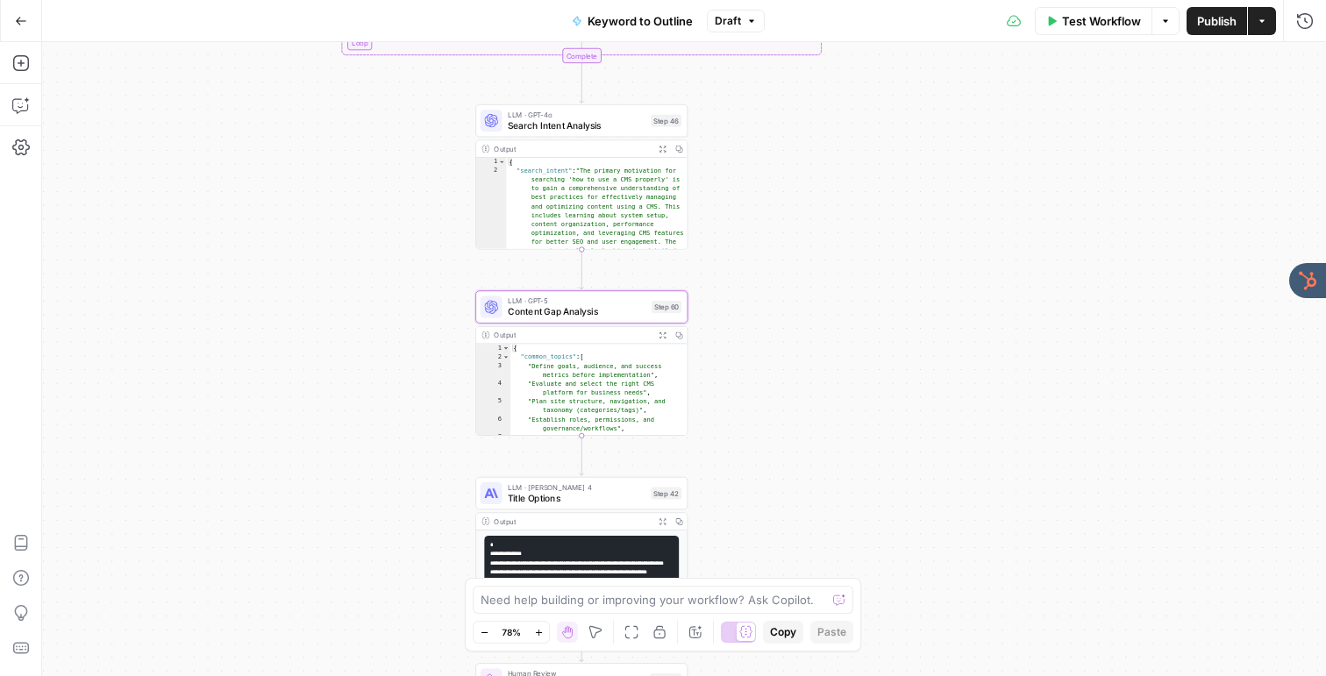
drag, startPoint x: 101, startPoint y: 449, endPoint x: 366, endPoint y: 441, distance: 265.0
click at [366, 441] on div "true false Workflow Set Inputs Inputs LLM · GPT-4o Search Query Step 40 Output …" at bounding box center [684, 359] width 1284 height 634
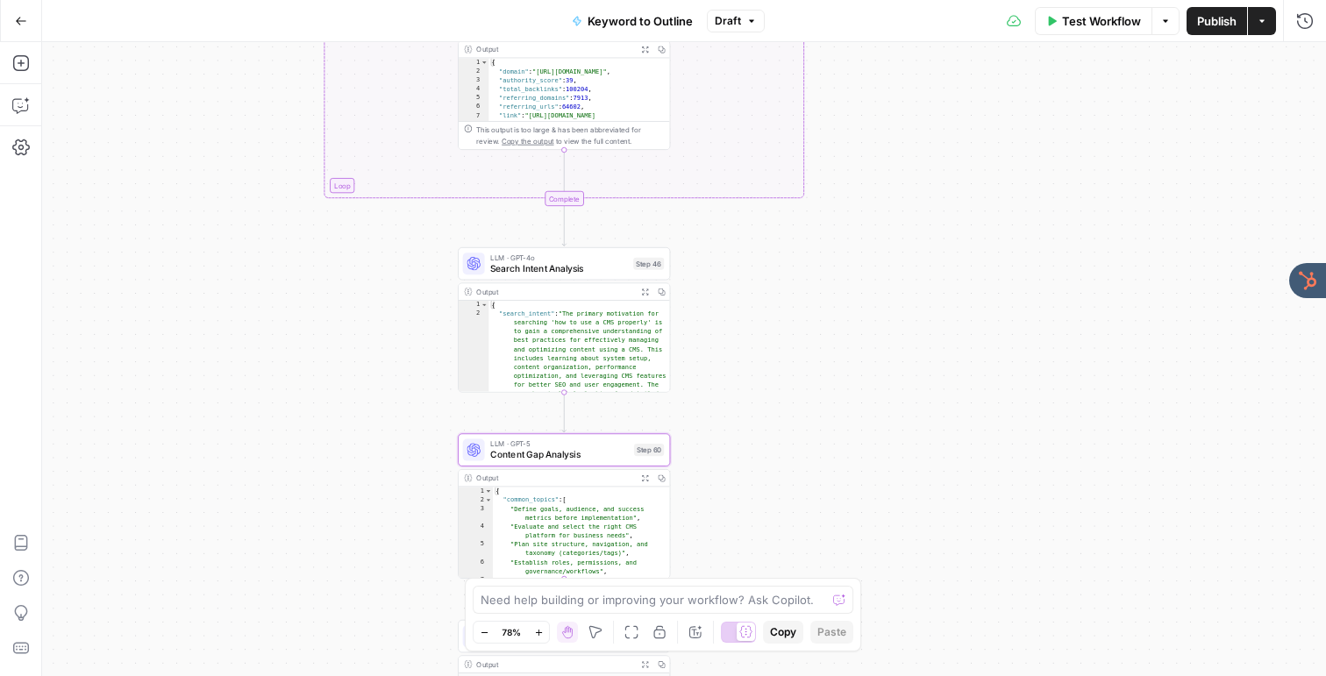
drag, startPoint x: 303, startPoint y: 310, endPoint x: 283, endPoint y: 513, distance: 204.4
click at [283, 513] on div "true false Workflow Set Inputs Inputs LLM · GPT-4o Search Query Step 40 Output …" at bounding box center [684, 359] width 1284 height 634
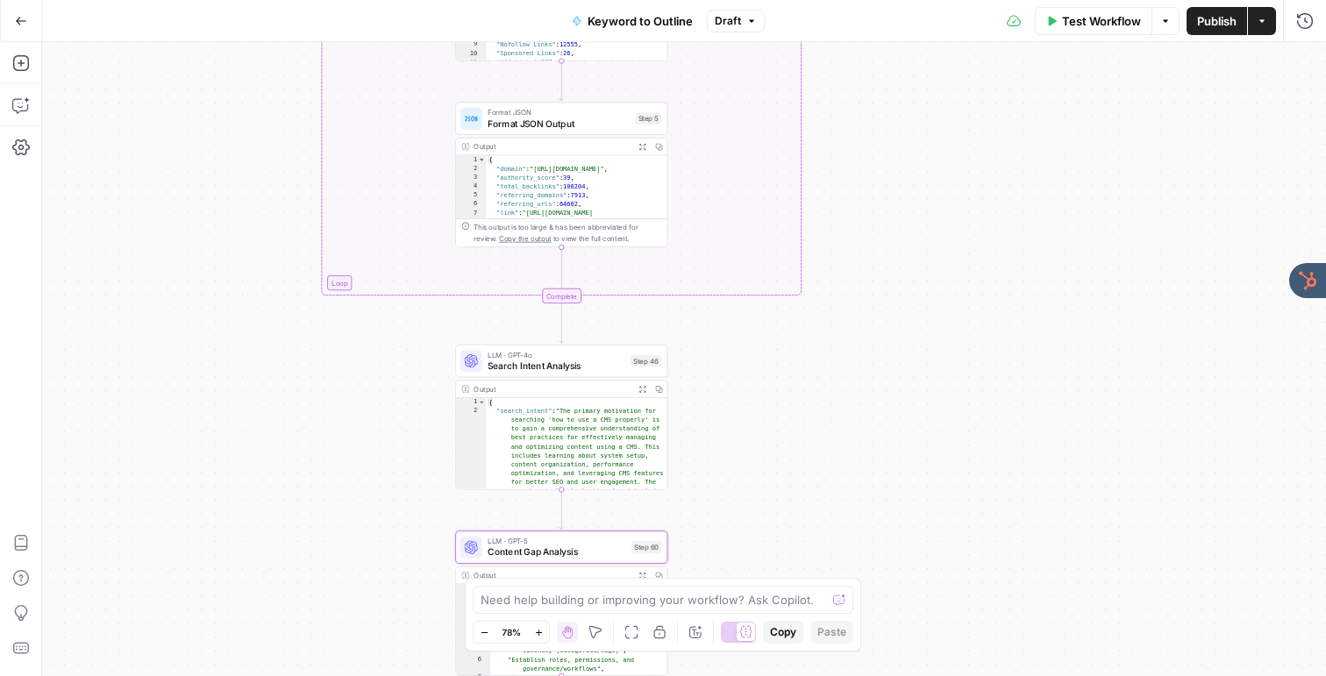
drag, startPoint x: 213, startPoint y: 241, endPoint x: 212, endPoint y: 382, distance: 141.2
click at [212, 382] on div "true false Workflow Set Inputs Inputs LLM · GPT-4o Search Query Step 40 Output …" at bounding box center [684, 359] width 1284 height 634
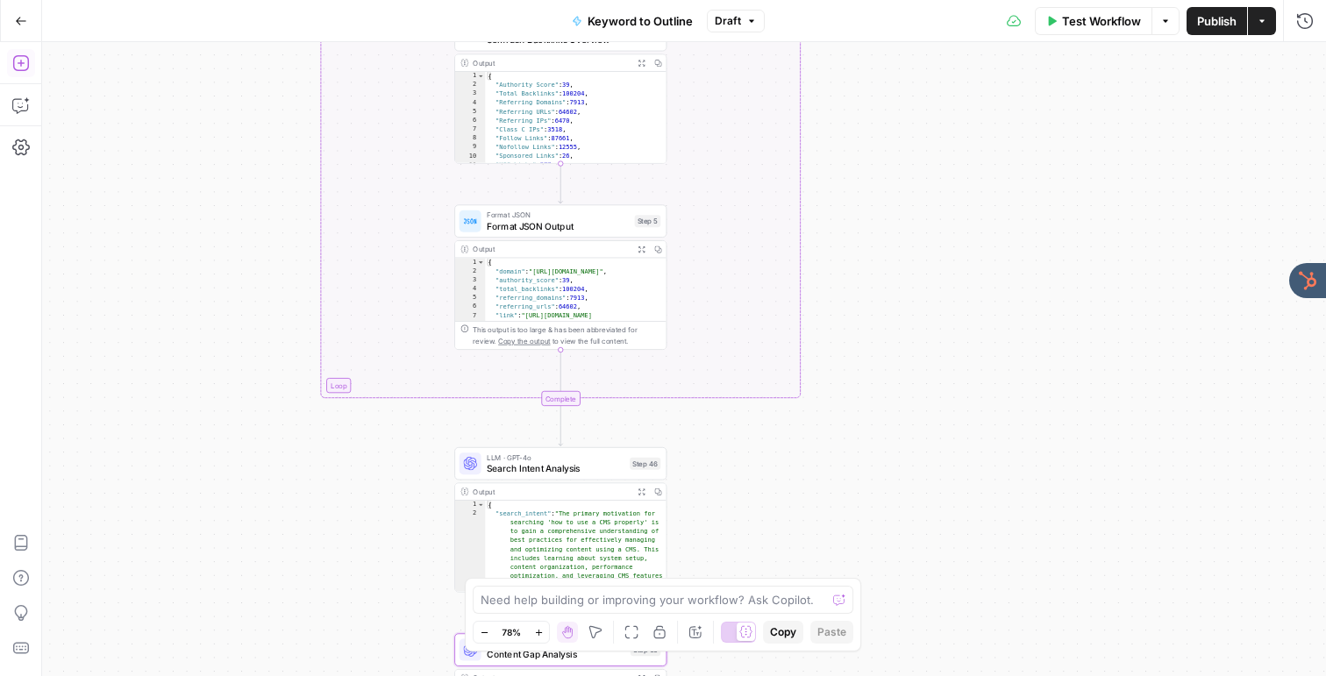
click at [15, 61] on icon "button" at bounding box center [21, 63] width 18 height 18
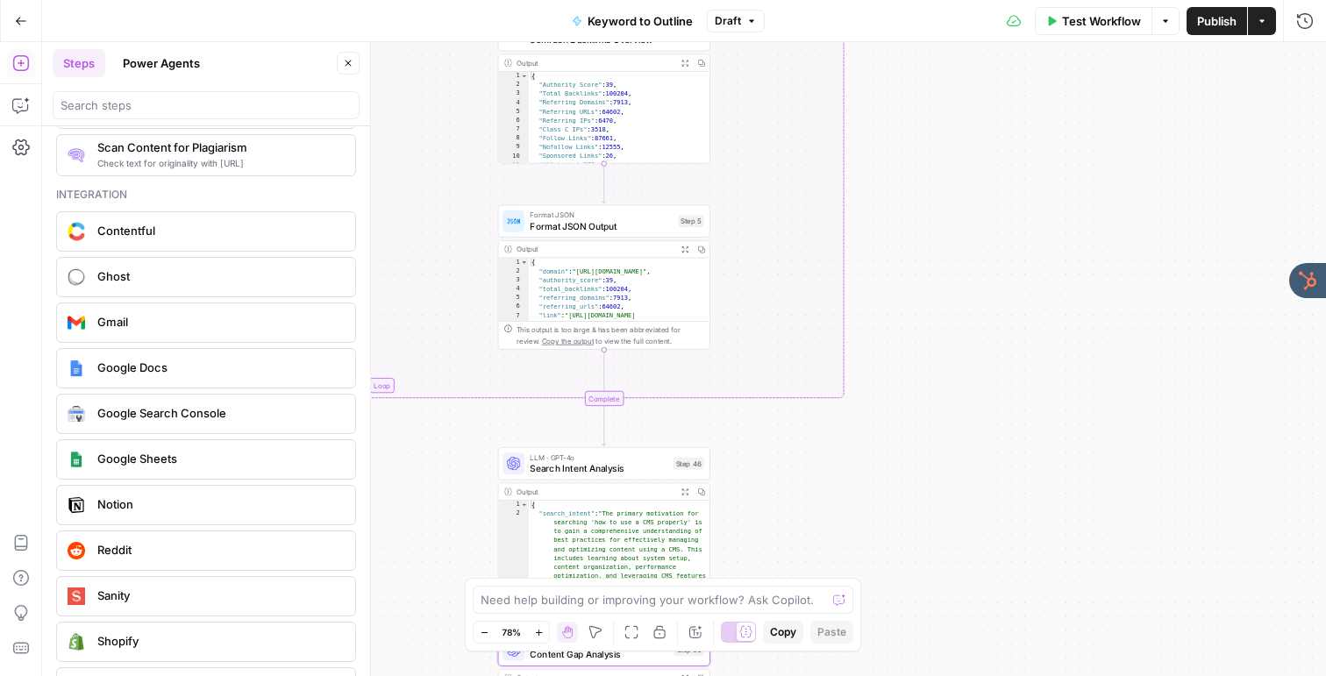
scroll to position [3133, 0]
